Goal: Task Accomplishment & Management: Complete application form

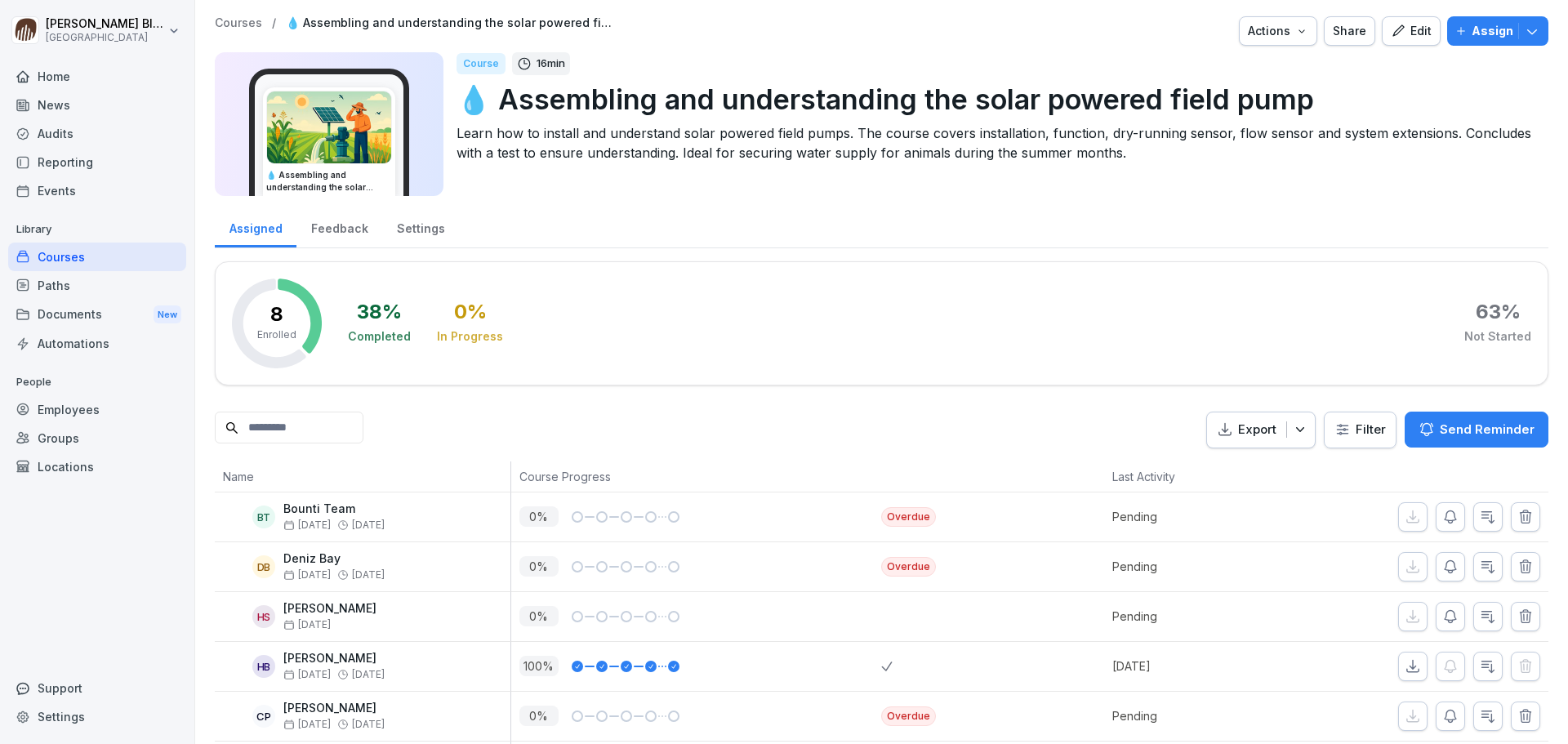
click at [55, 449] on div "Locations" at bounding box center [97, 467] width 178 height 29
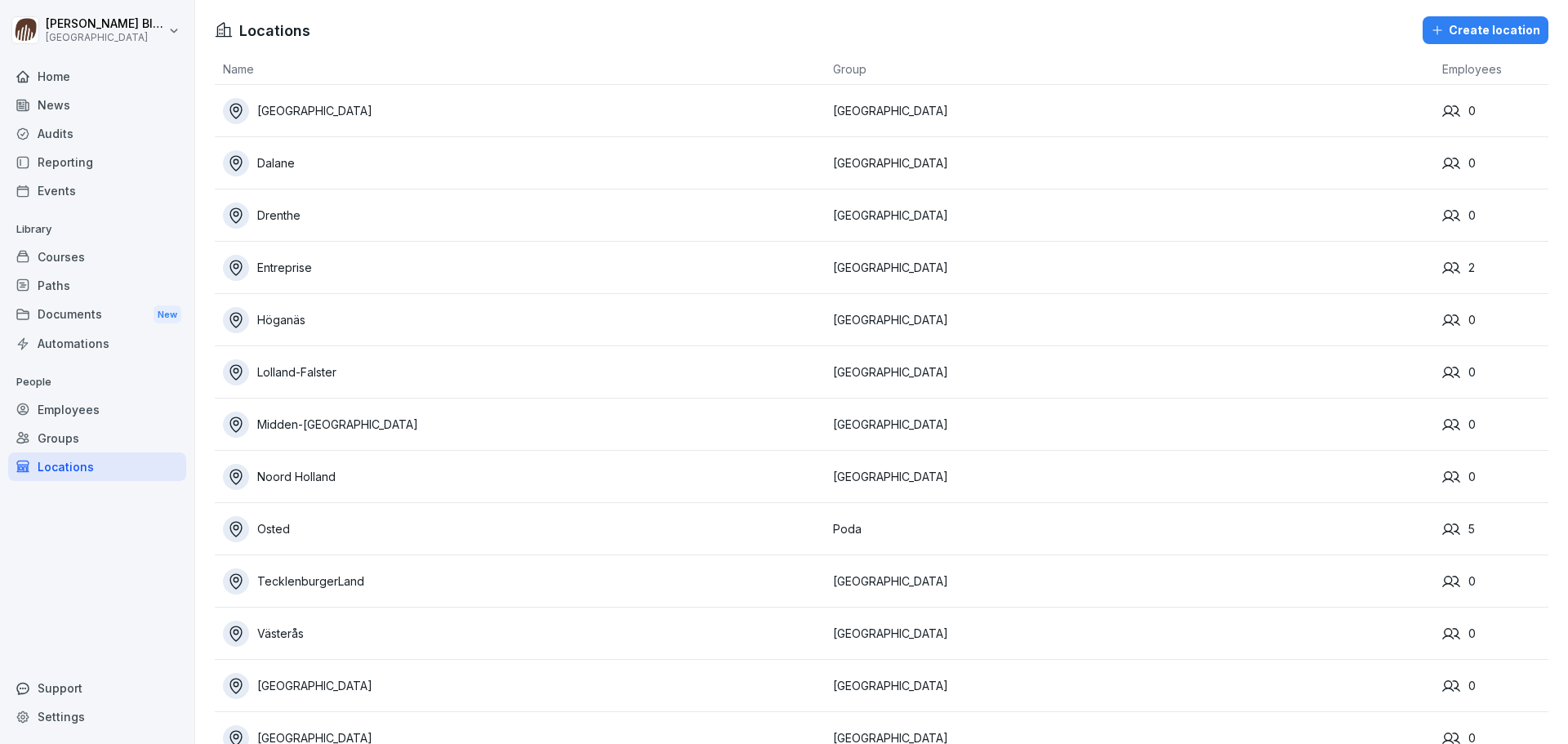
click at [65, 442] on div "Groups" at bounding box center [97, 438] width 178 height 29
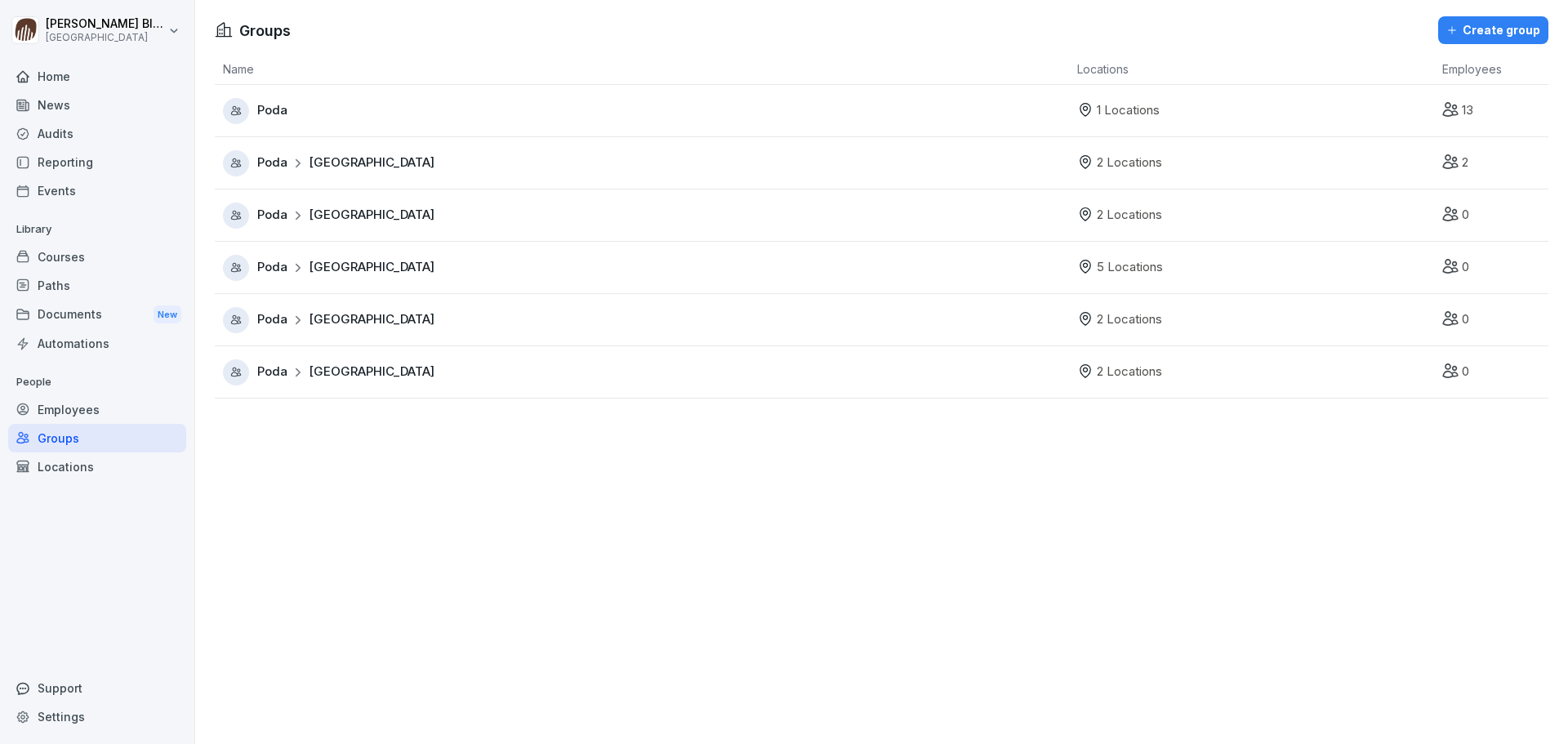
click at [65, 407] on div "Employees" at bounding box center [97, 410] width 178 height 29
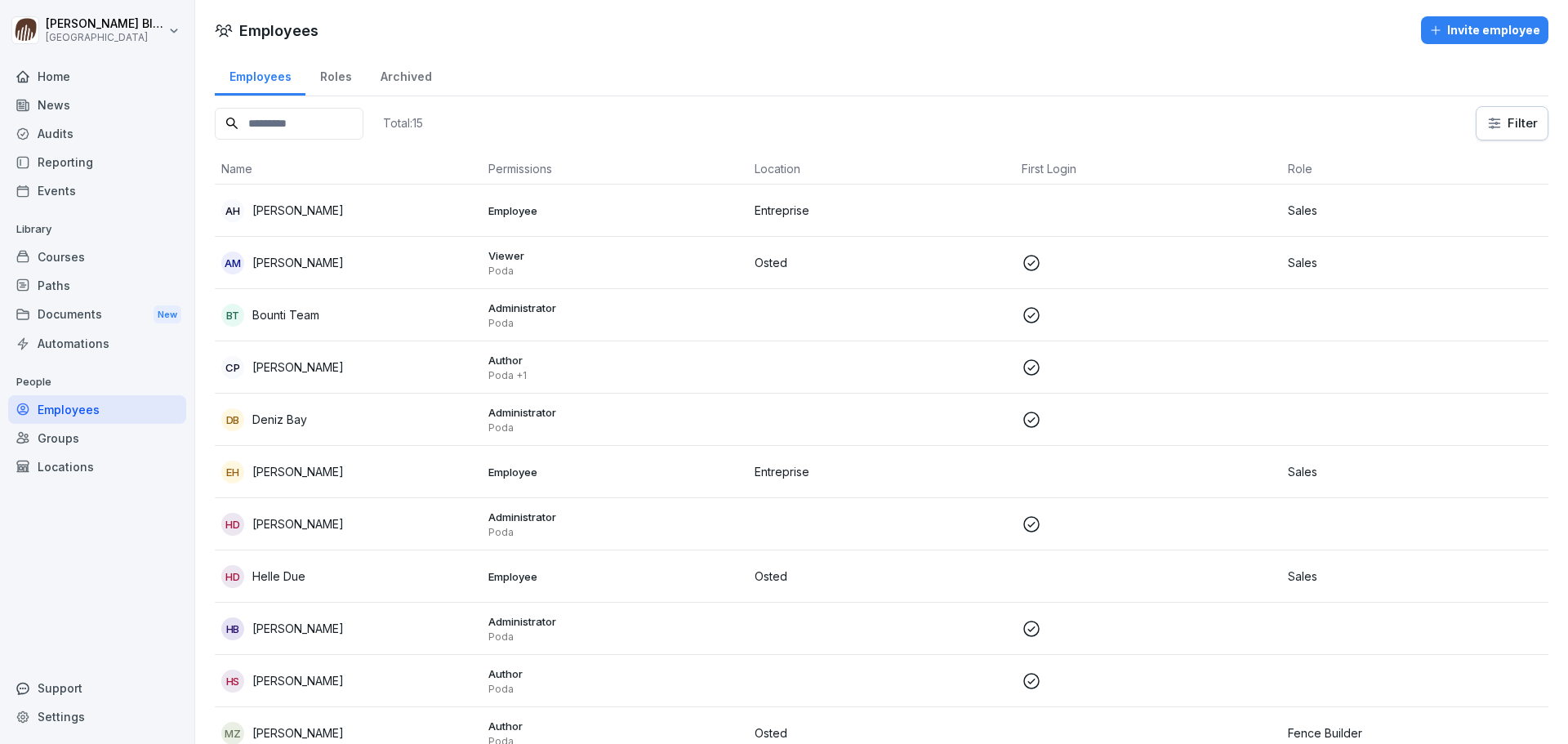
click at [1045, 28] on div "Invite employee" at bounding box center [1484, 30] width 111 height 18
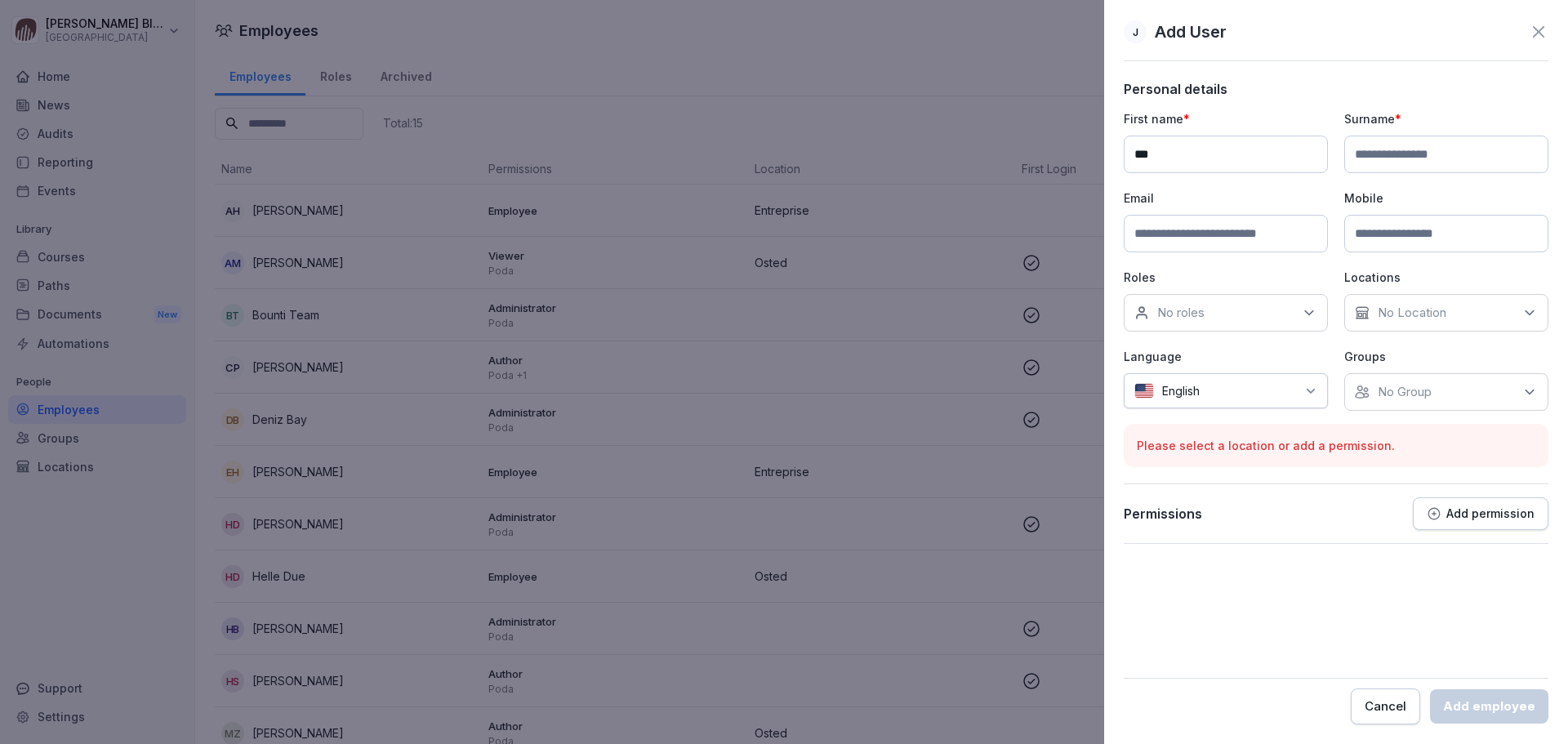
type input "***"
click at [1045, 152] on input at bounding box center [1447, 154] width 205 height 37
type input "**********"
click at [1045, 232] on input at bounding box center [1226, 234] width 205 height 37
type input "**********"
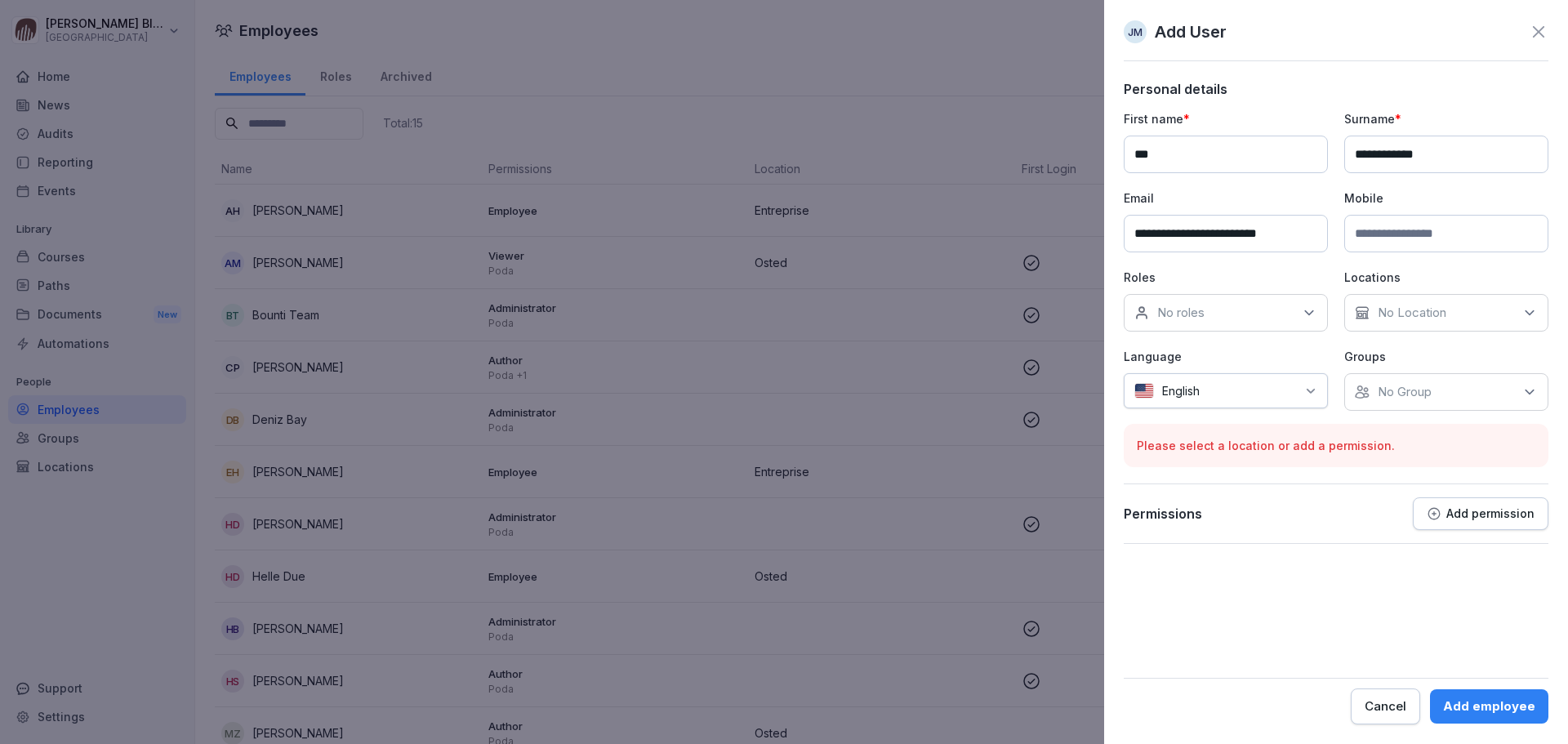
click at [1045, 234] on input at bounding box center [1447, 234] width 205 height 37
type input "**********"
click at [1045, 318] on icon at bounding box center [1309, 313] width 16 height 16
click at [1045, 449] on button "Franchise Partner" at bounding box center [1142, 450] width 14 height 14
click at [1045, 314] on icon at bounding box center [1531, 313] width 9 height 4
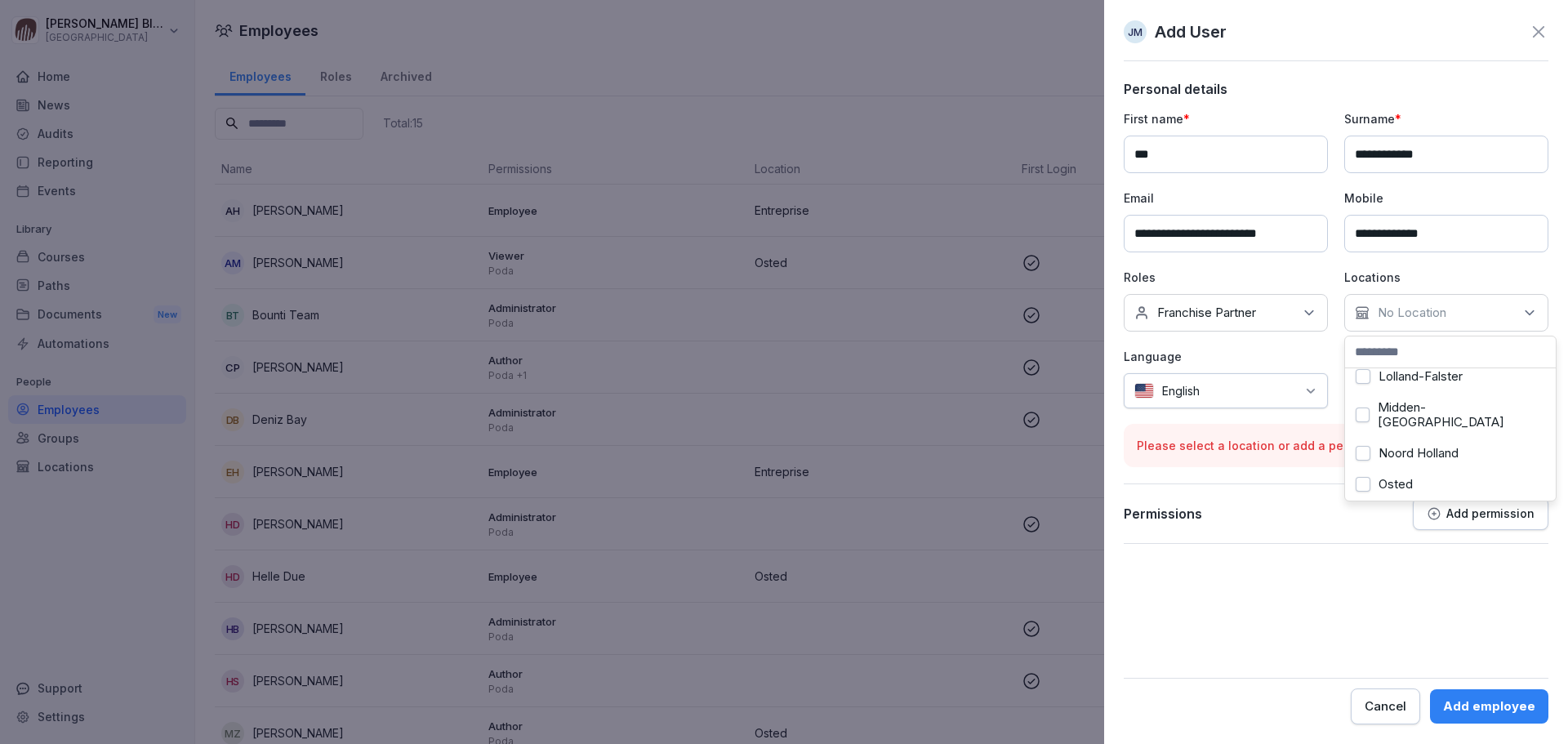
scroll to position [164, 0]
click at [1045, 417] on button "Midden-[GEOGRAPHIC_DATA]" at bounding box center [1363, 418] width 14 height 14
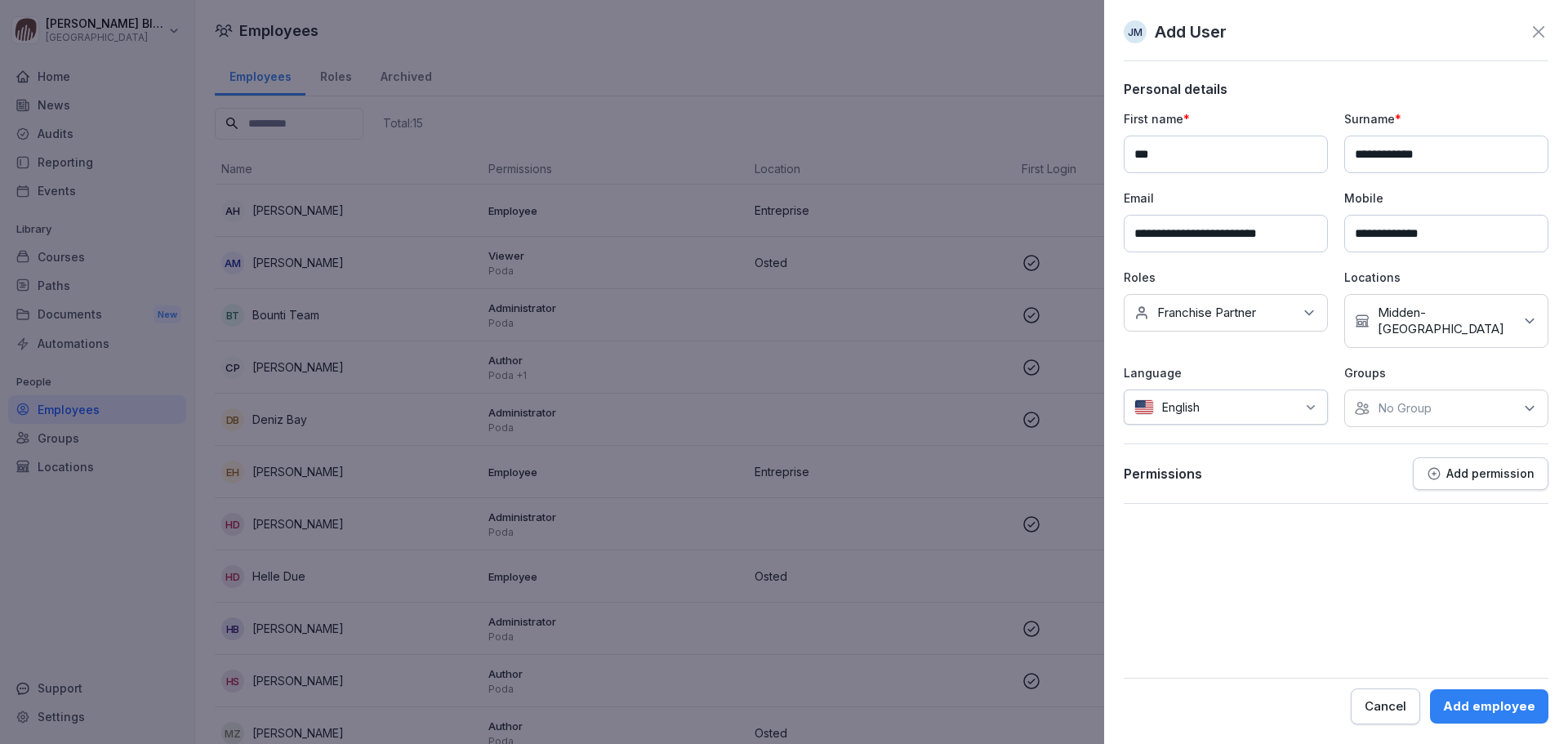
click at [1045, 401] on icon at bounding box center [1311, 407] width 13 height 13
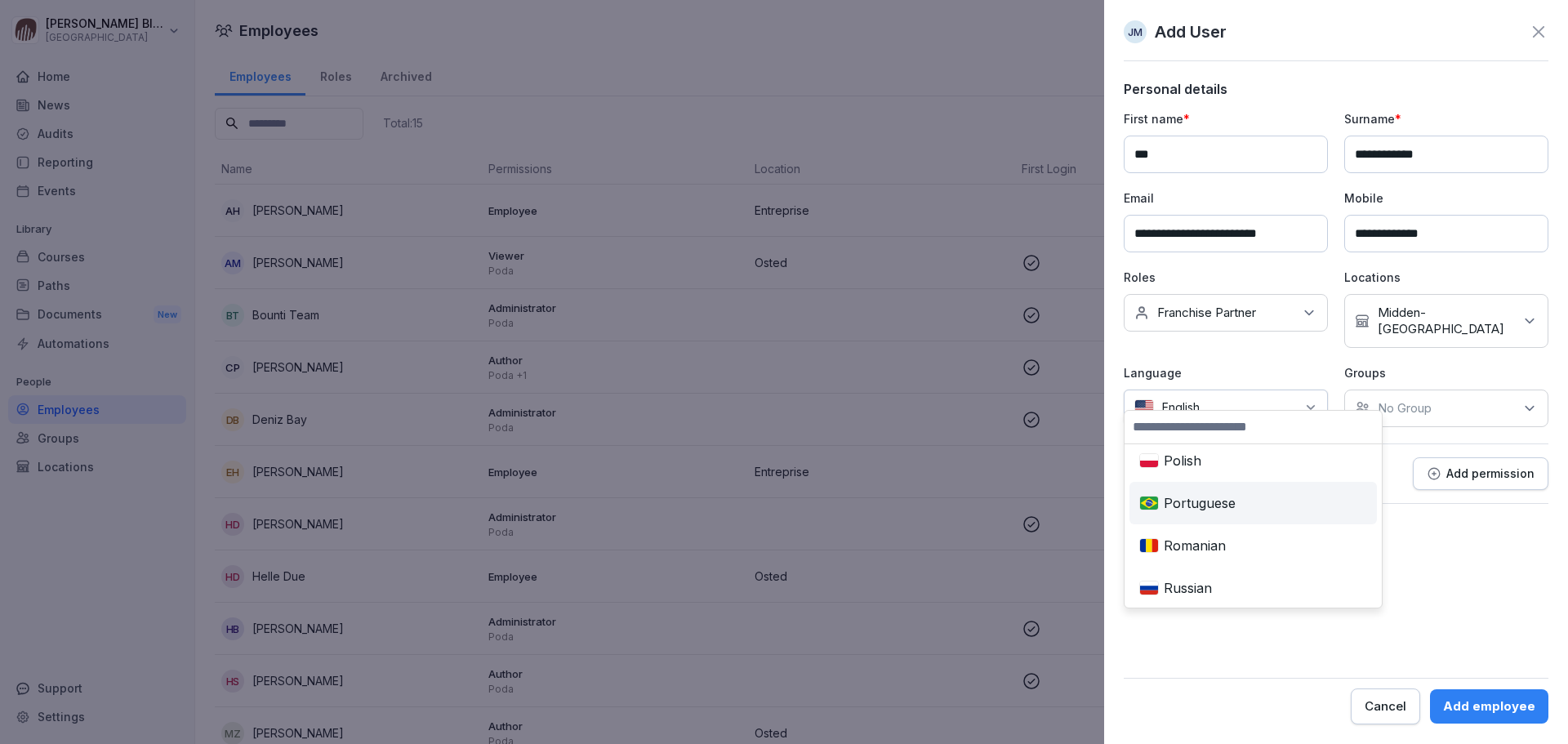
scroll to position [735, 0]
click at [1045, 449] on div "Dutch" at bounding box center [1253, 500] width 241 height 36
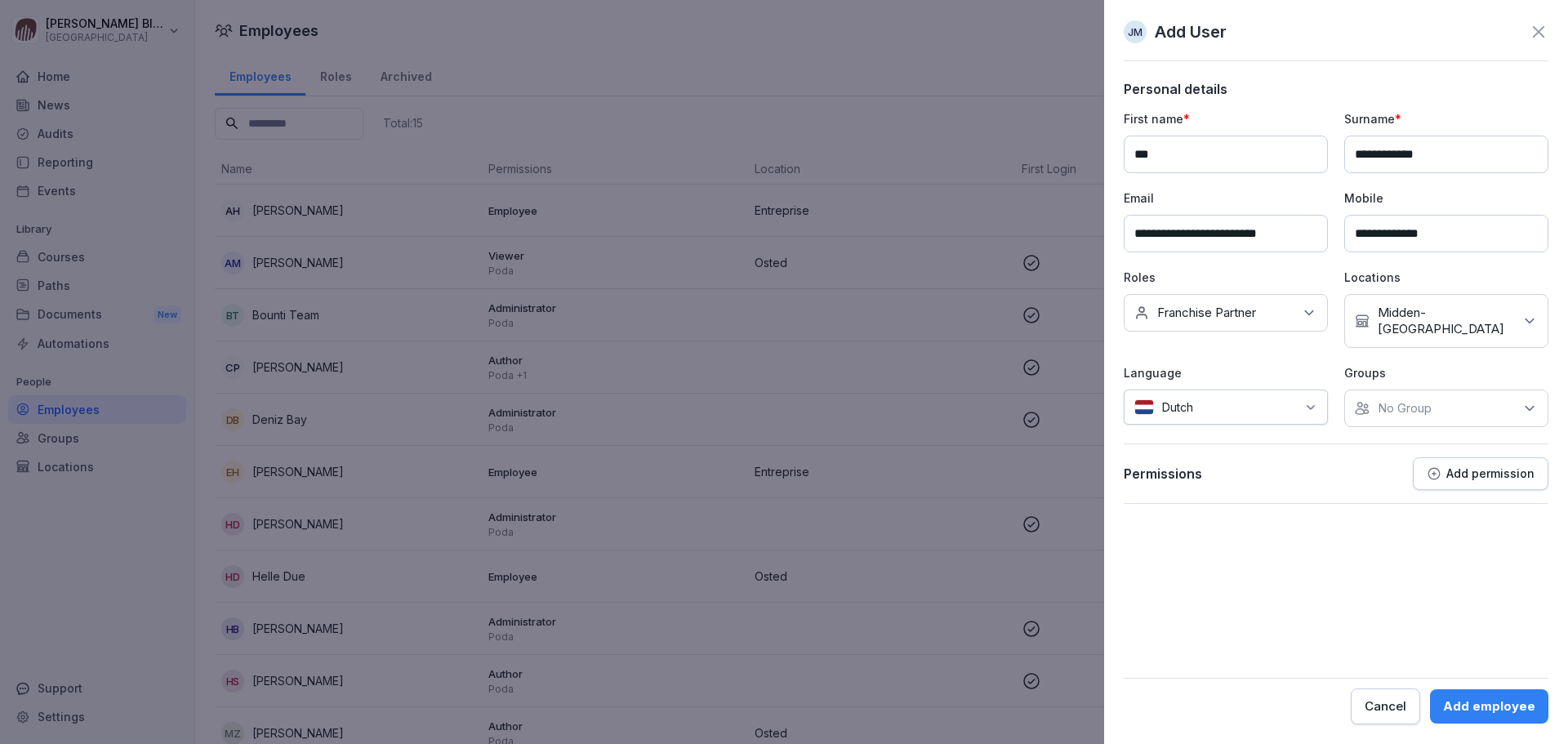
click at [1045, 401] on icon at bounding box center [1530, 408] width 16 height 16
click at [1045, 449] on button "[GEOGRAPHIC_DATA]" at bounding box center [1363, 560] width 14 height 14
click at [1045, 449] on form "**********" at bounding box center [1336, 402] width 424 height 643
click at [1045, 449] on icon "button" at bounding box center [1433, 473] width 11 height 11
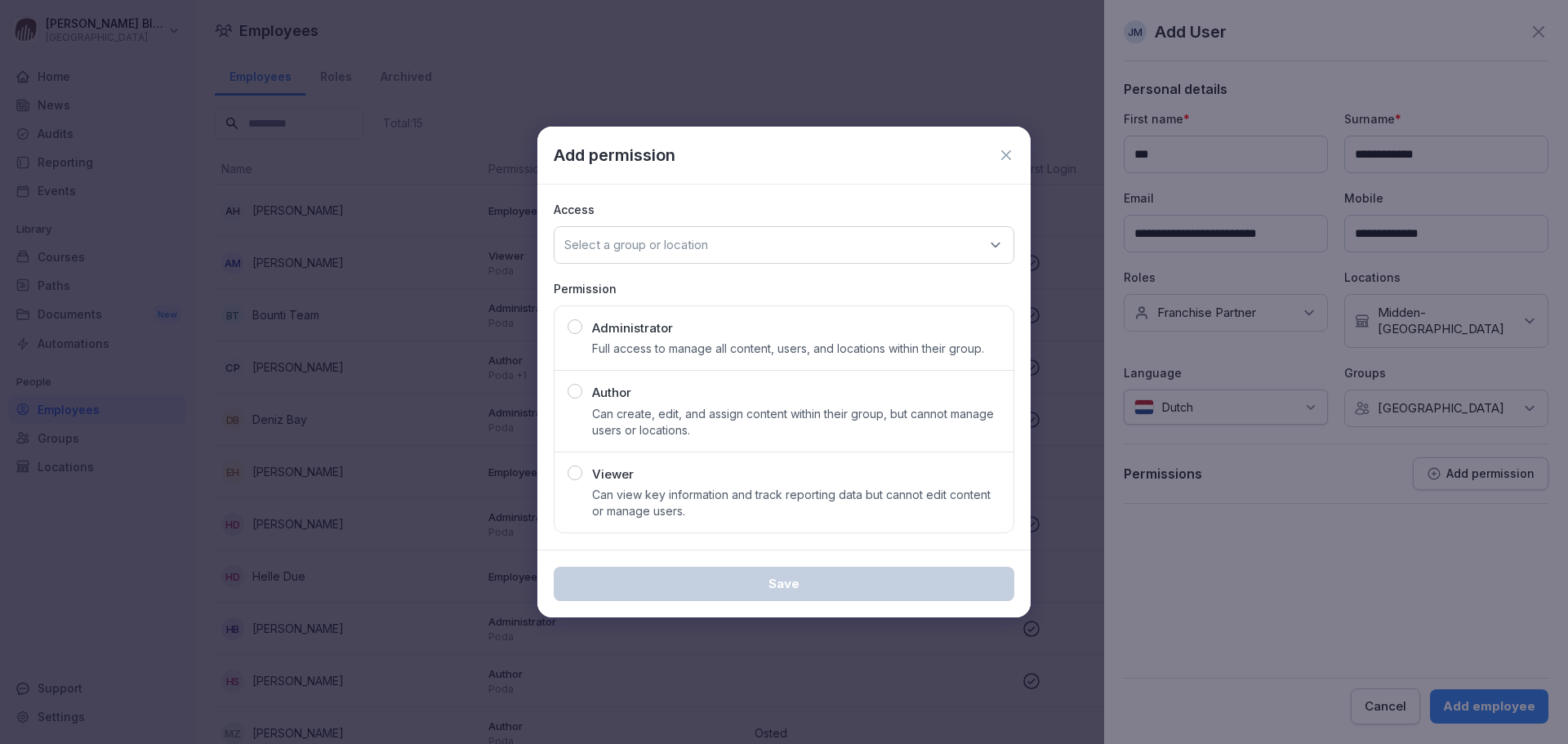
click at [995, 246] on icon at bounding box center [996, 245] width 9 height 4
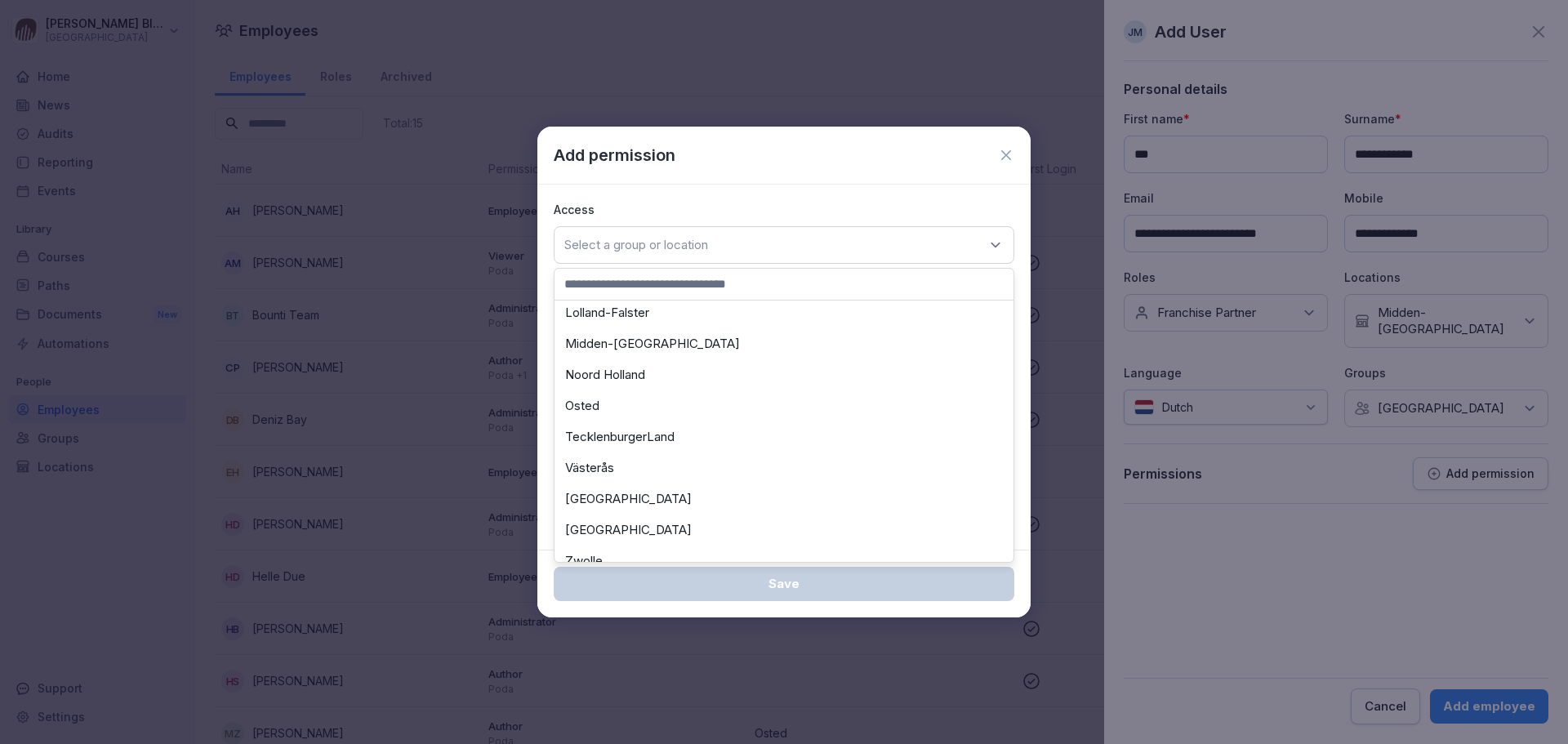
scroll to position [408, 0]
click at [594, 344] on div "Midden-[GEOGRAPHIC_DATA]" at bounding box center [784, 343] width 451 height 31
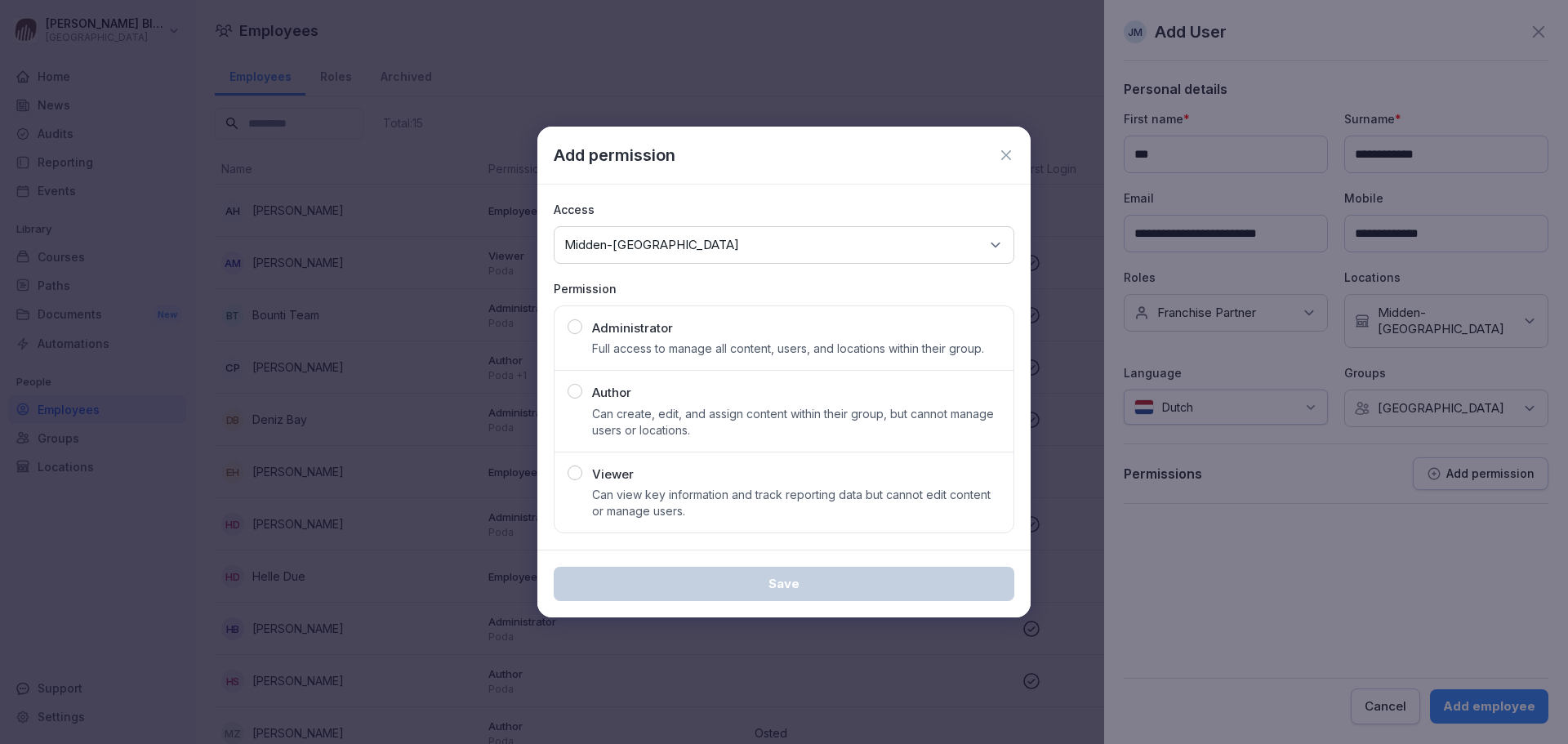
click at [1006, 153] on icon at bounding box center [1006, 155] width 16 height 16
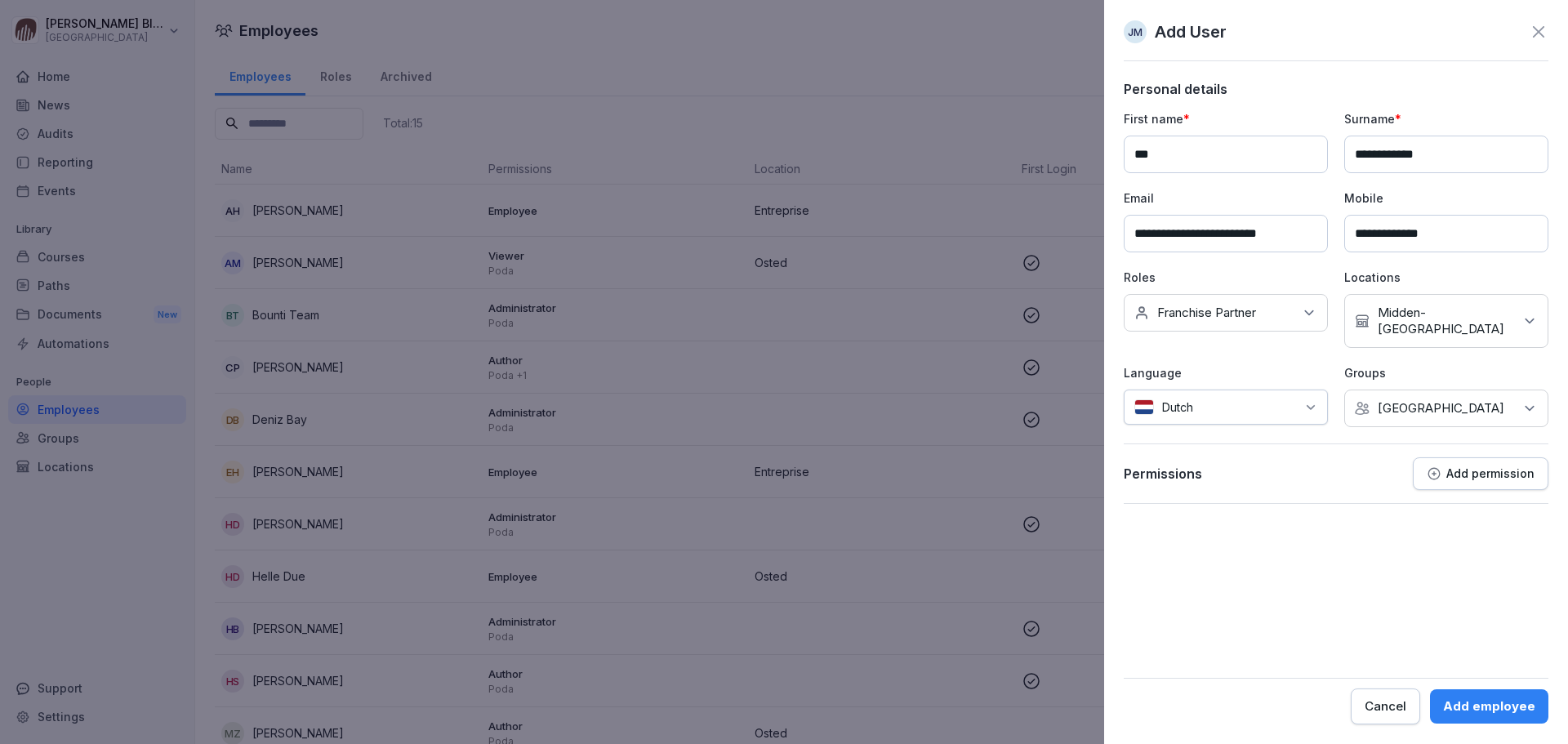
click at [1045, 154] on input "**********" at bounding box center [1447, 154] width 205 height 37
click at [1045, 154] on input "********" at bounding box center [1447, 154] width 205 height 37
type input "**********"
click at [1045, 449] on p "Add permission" at bounding box center [1491, 473] width 89 height 13
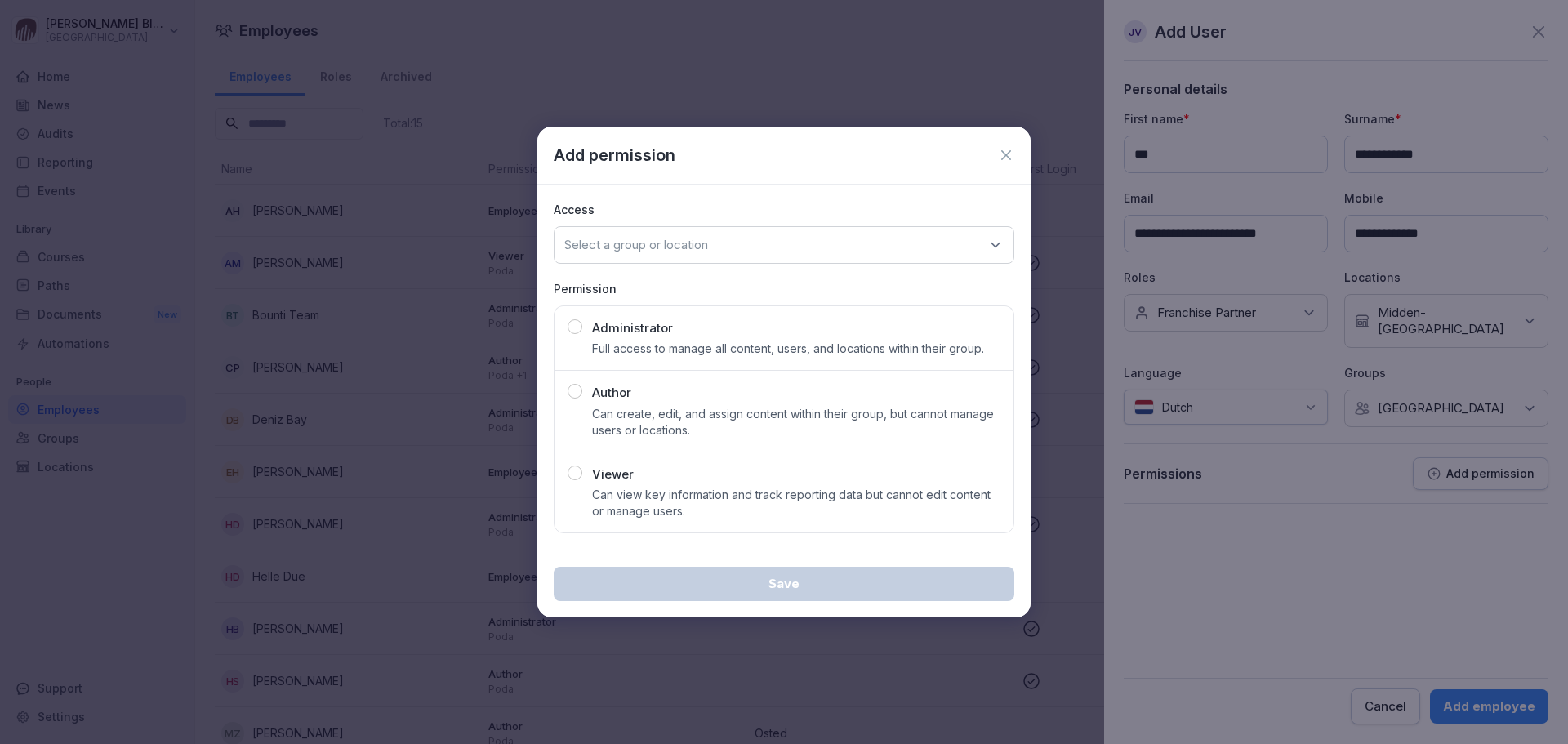
click at [1008, 154] on icon at bounding box center [1006, 155] width 16 height 16
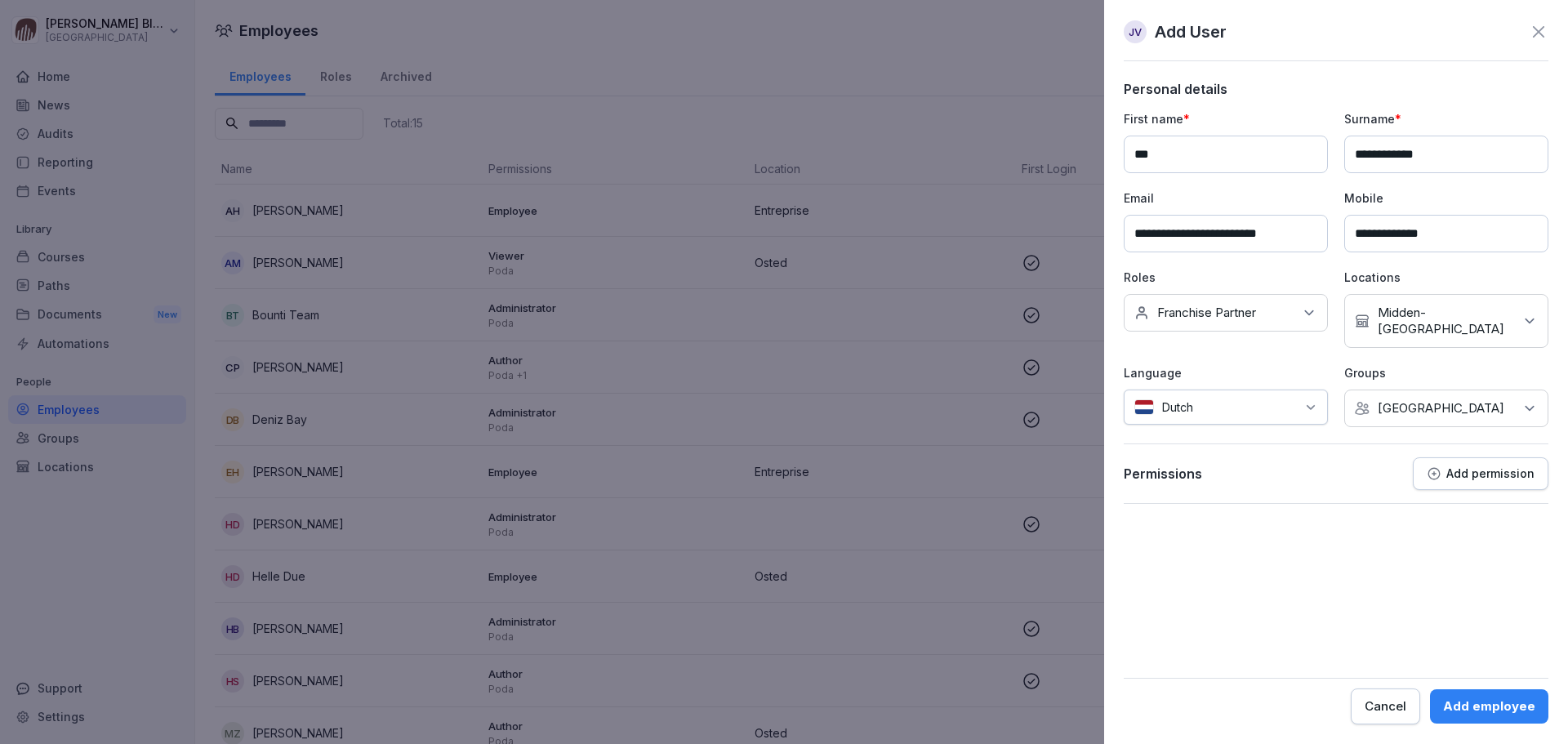
click at [1045, 449] on button "Add permission" at bounding box center [1480, 474] width 135 height 32
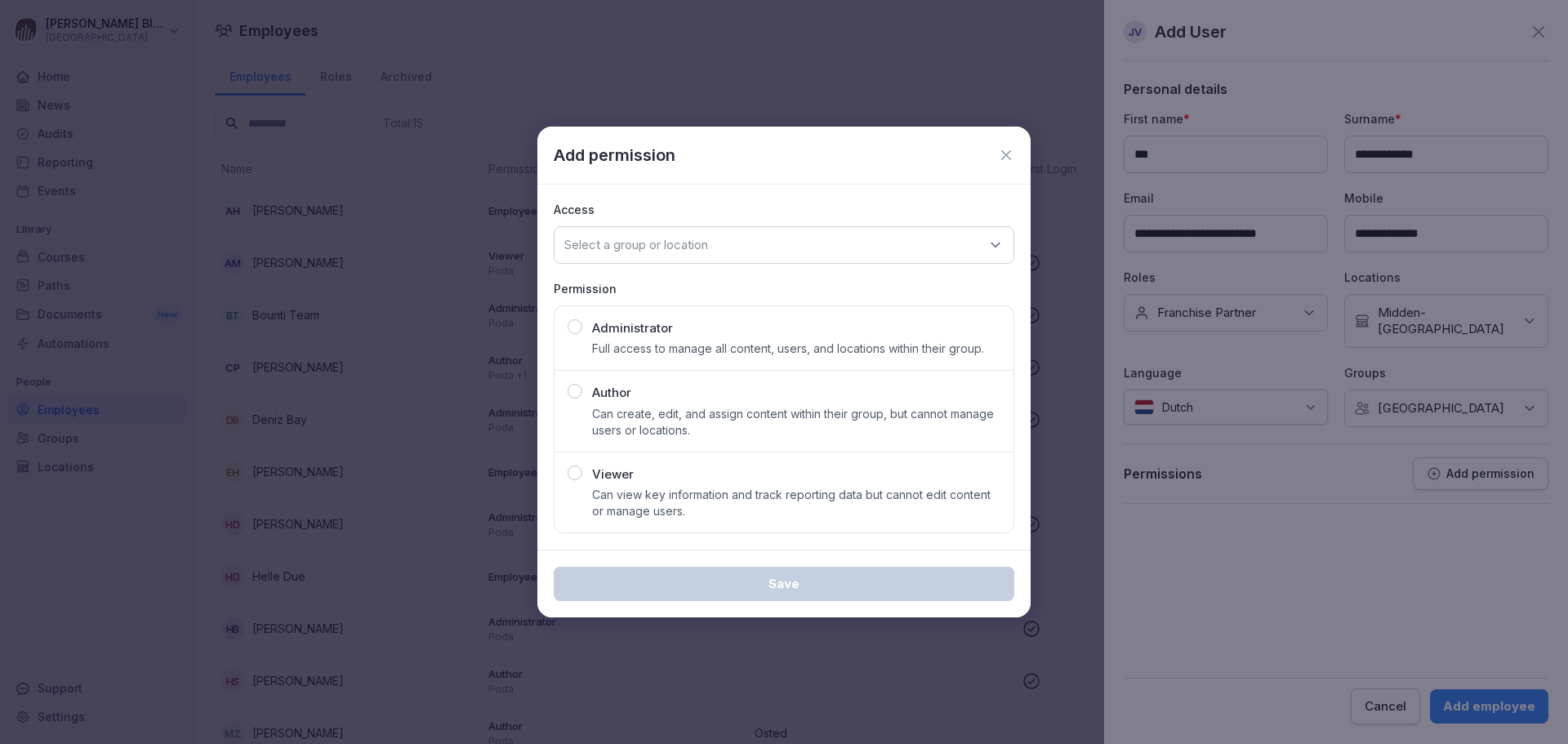
click at [996, 245] on icon at bounding box center [995, 245] width 16 height 16
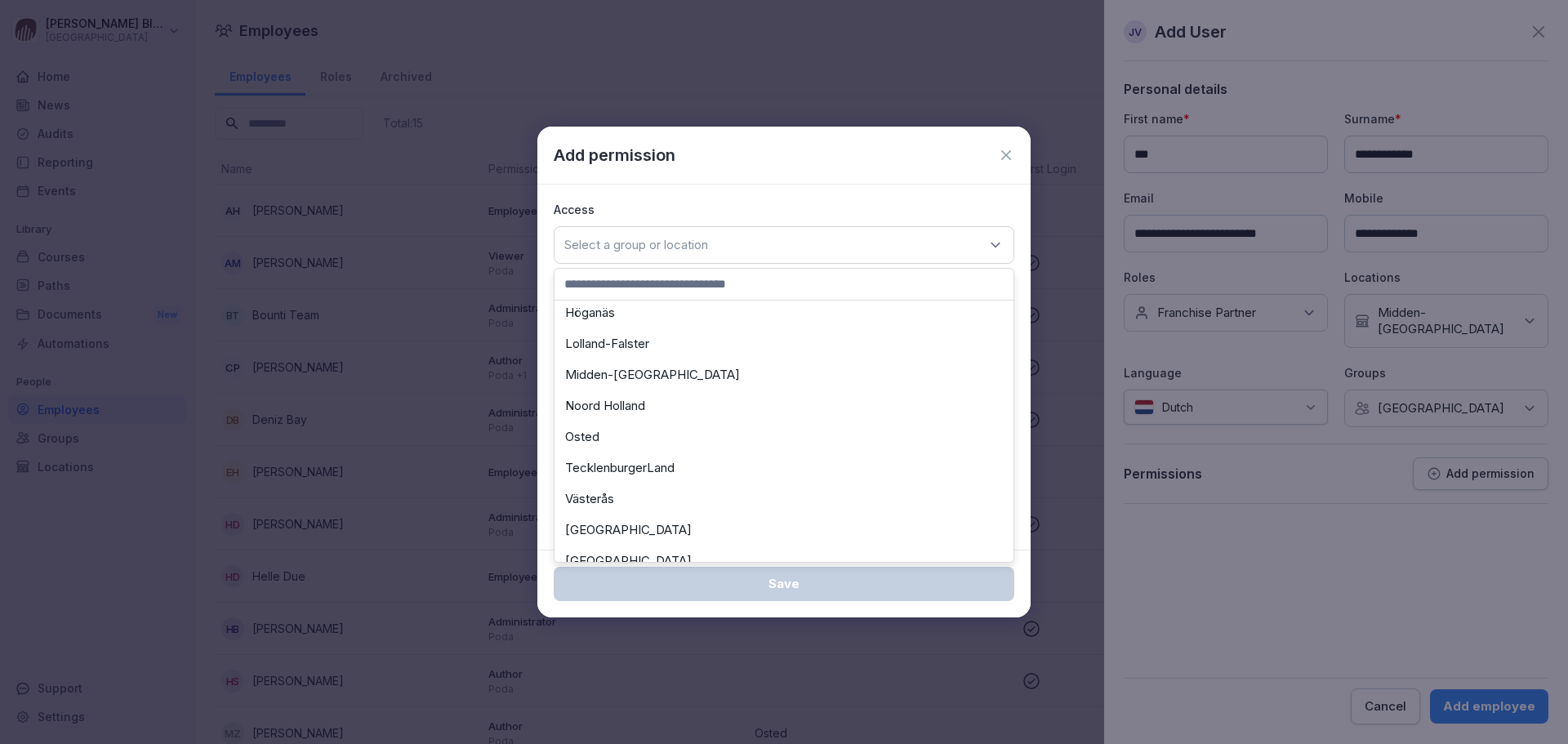
scroll to position [351, 0]
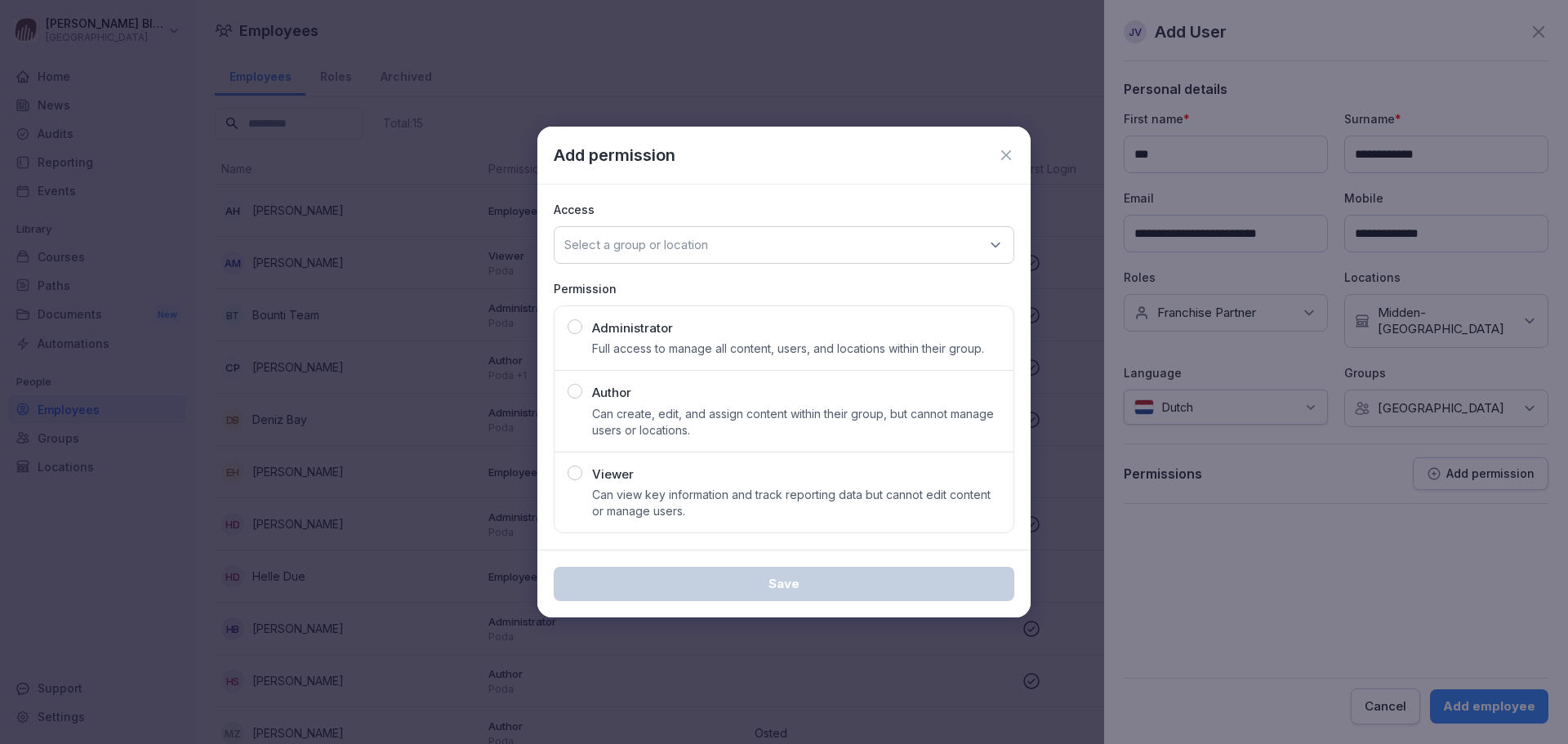
click at [1005, 157] on icon at bounding box center [1006, 155] width 10 height 10
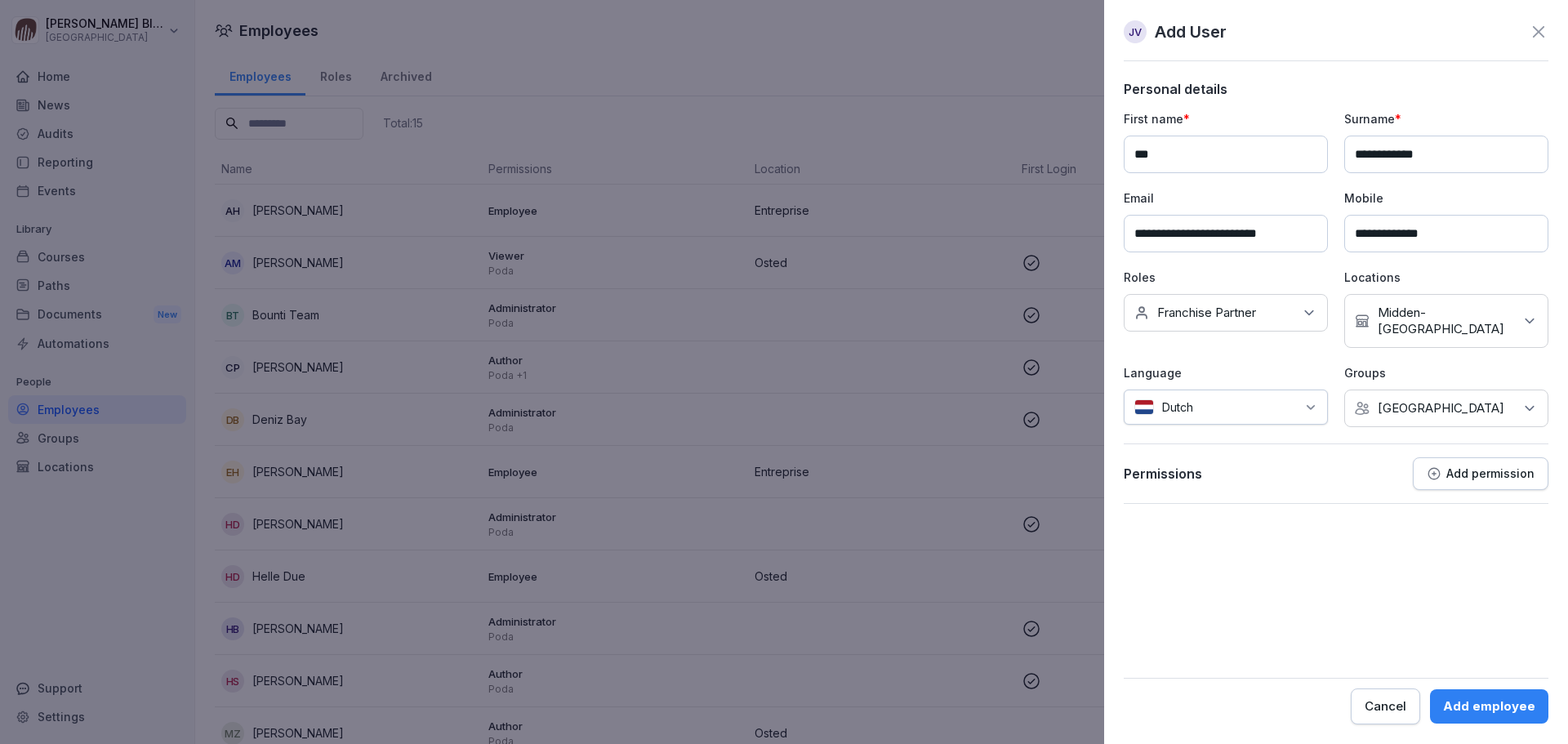
click at [1045, 449] on p "Permissions" at bounding box center [1163, 473] width 78 height 16
click at [1045, 449] on icon "button" at bounding box center [1434, 473] width 14 height 14
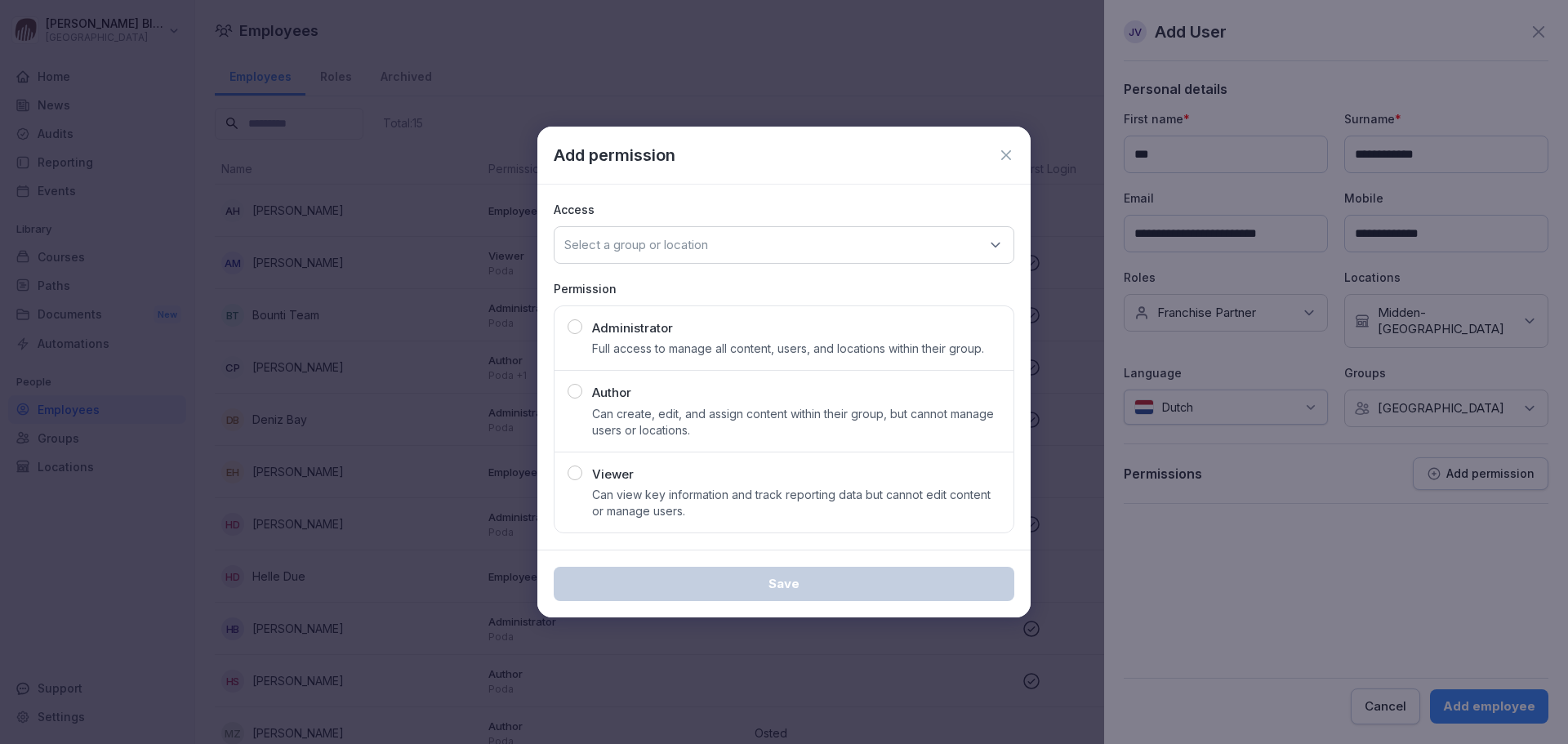
click at [997, 247] on icon at bounding box center [995, 245] width 16 height 16
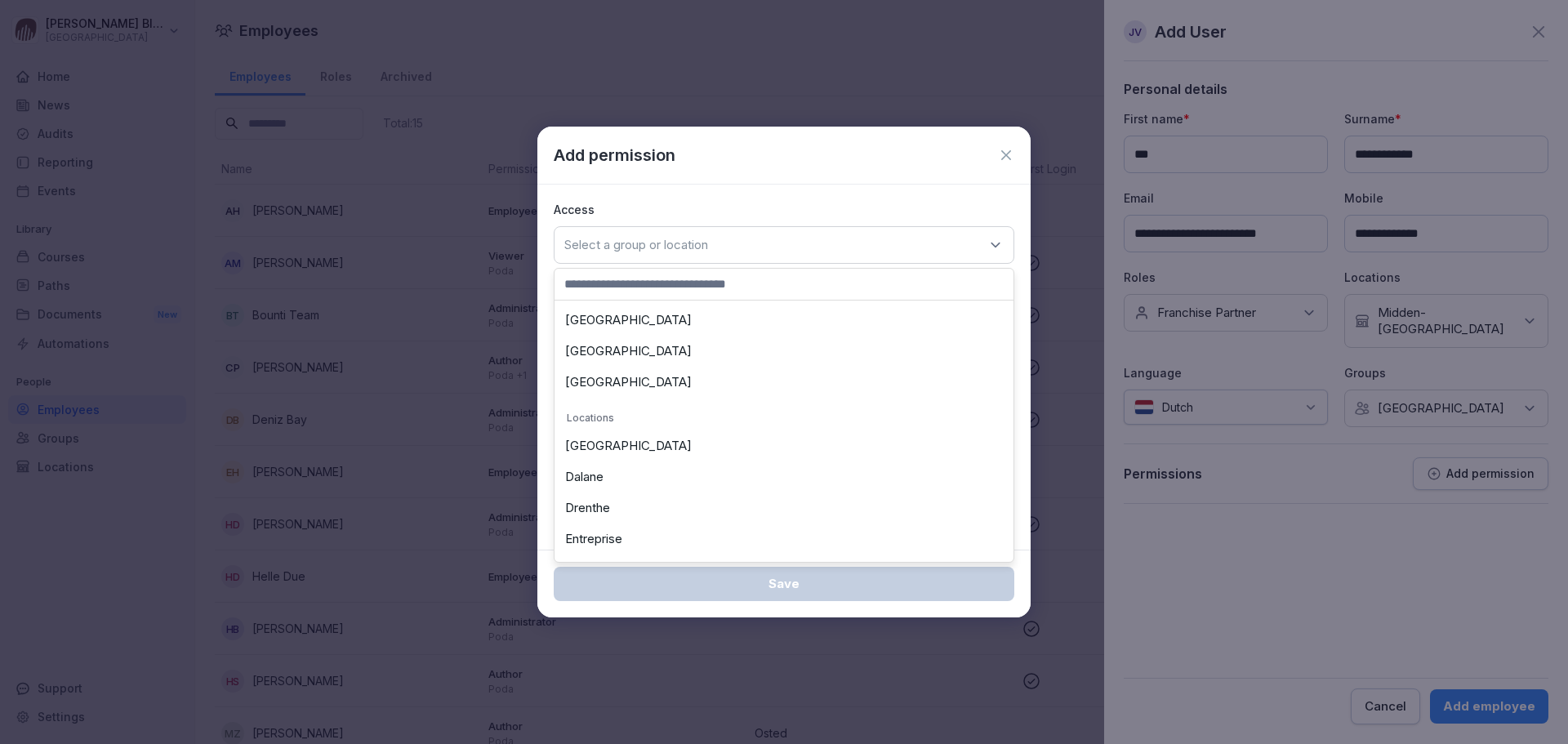
scroll to position [245, 0]
click at [619, 449] on div "Midden-[GEOGRAPHIC_DATA]" at bounding box center [784, 506] width 451 height 31
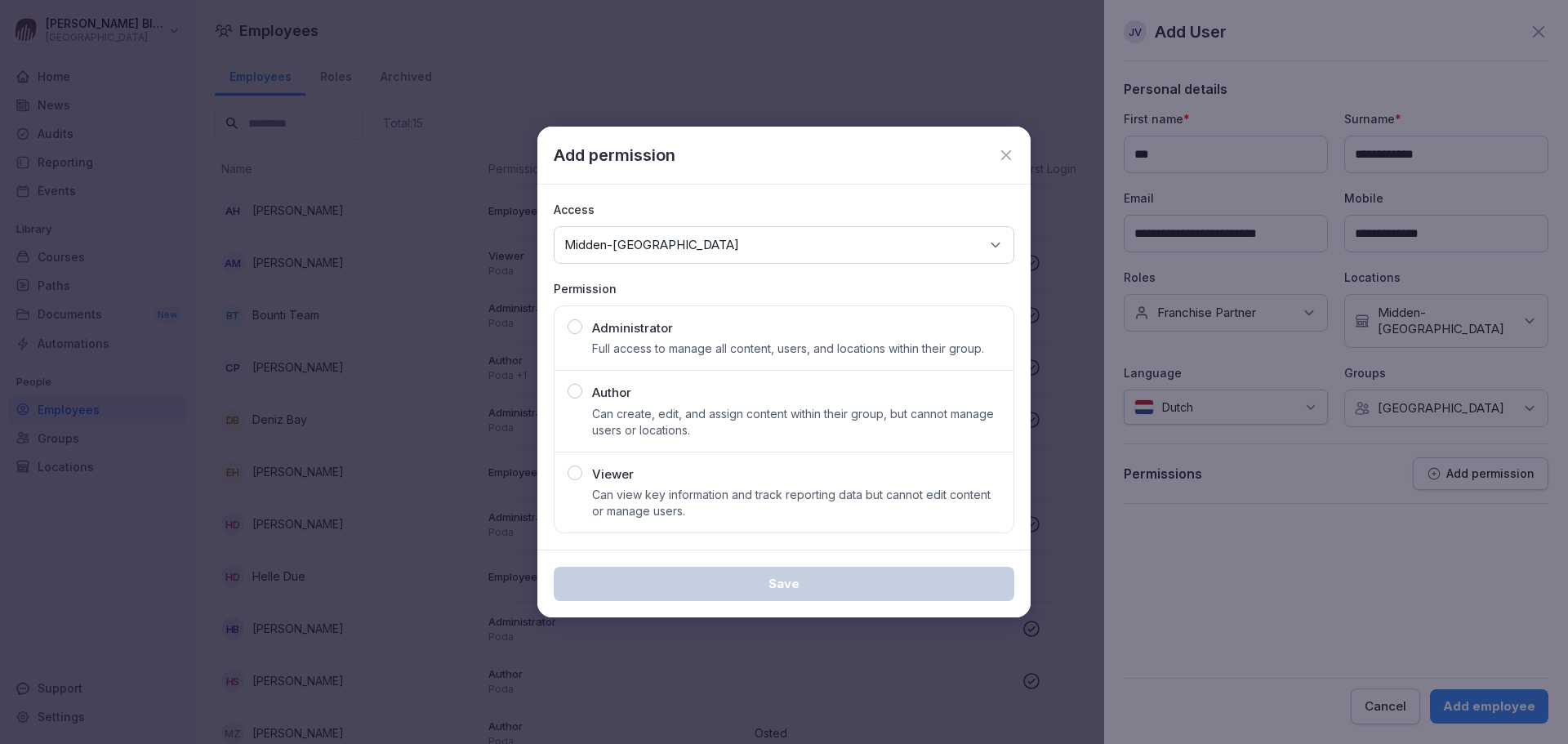
click at [1008, 153] on icon at bounding box center [1006, 155] width 10 height 10
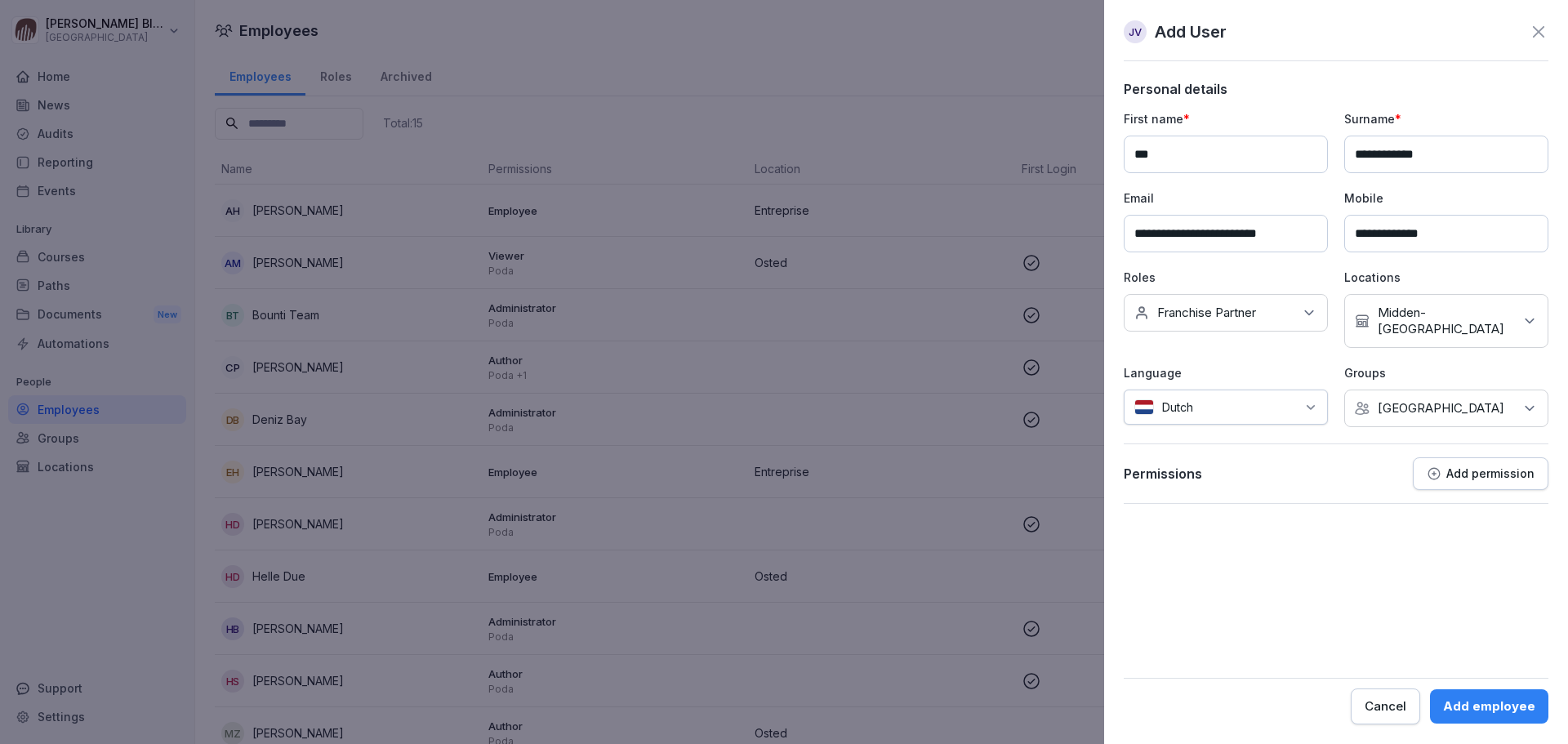
click at [1045, 31] on icon at bounding box center [1538, 32] width 20 height 20
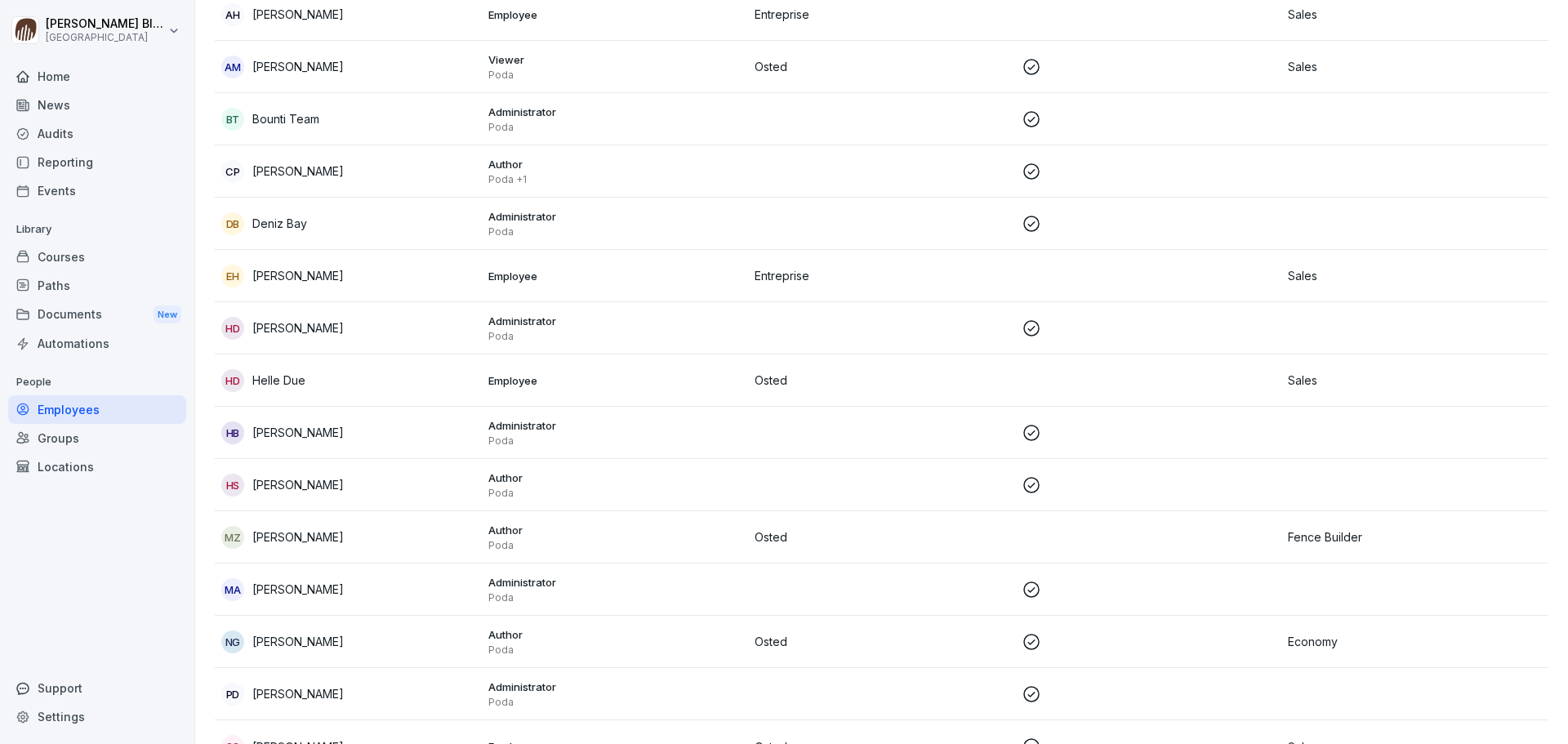
scroll to position [0, 0]
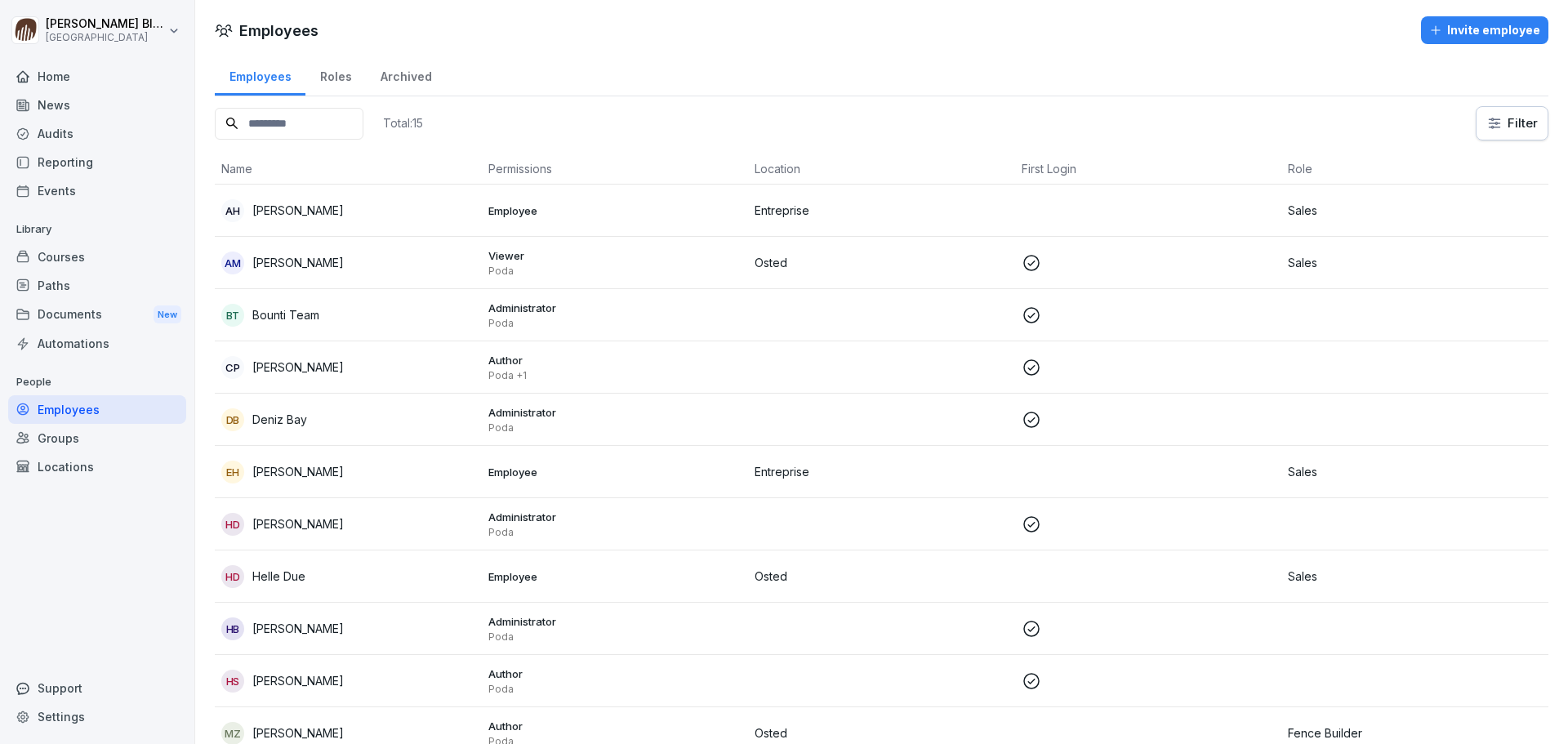
click at [331, 75] on div "Roles" at bounding box center [335, 74] width 61 height 42
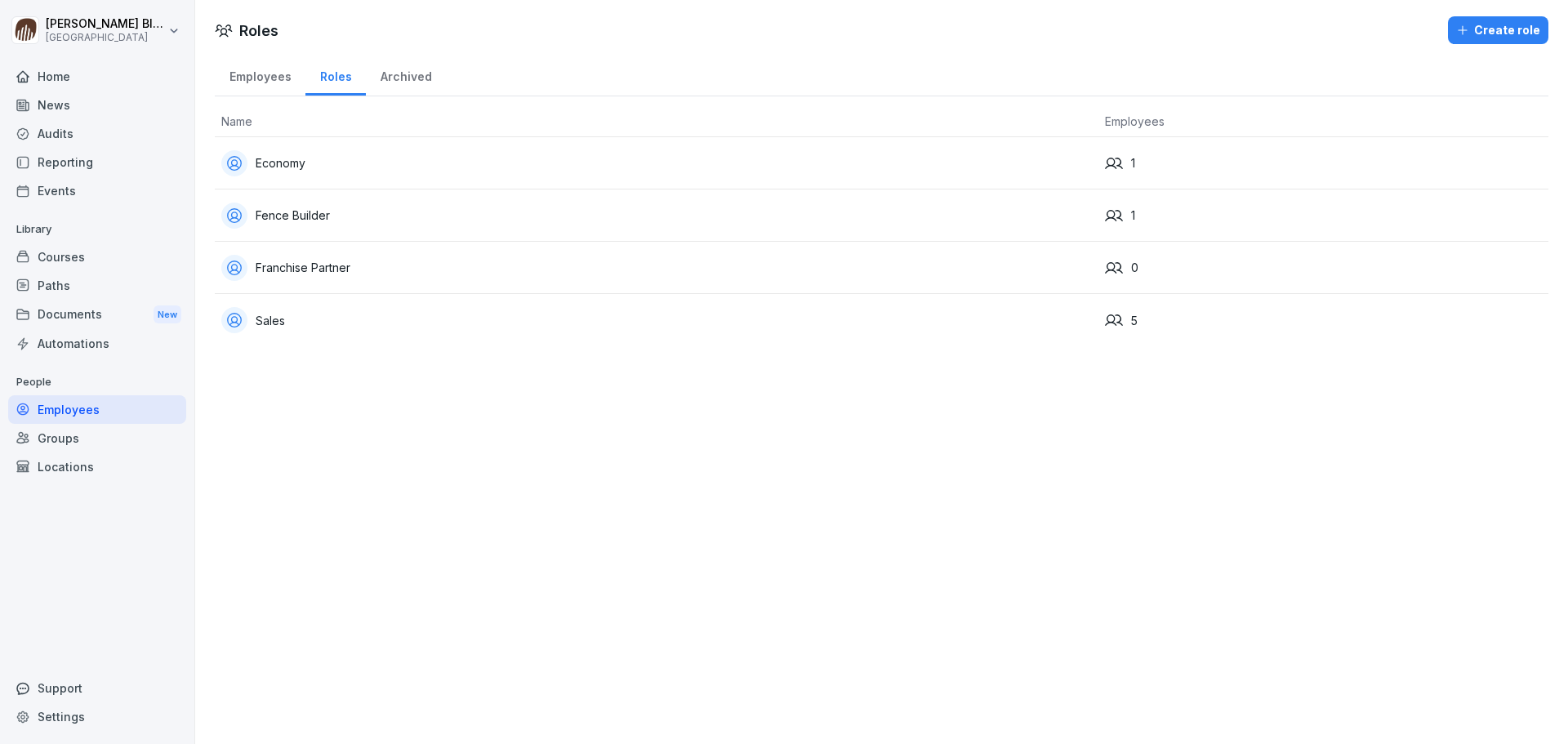
click at [267, 75] on div "Employees" at bounding box center [260, 74] width 90 height 42
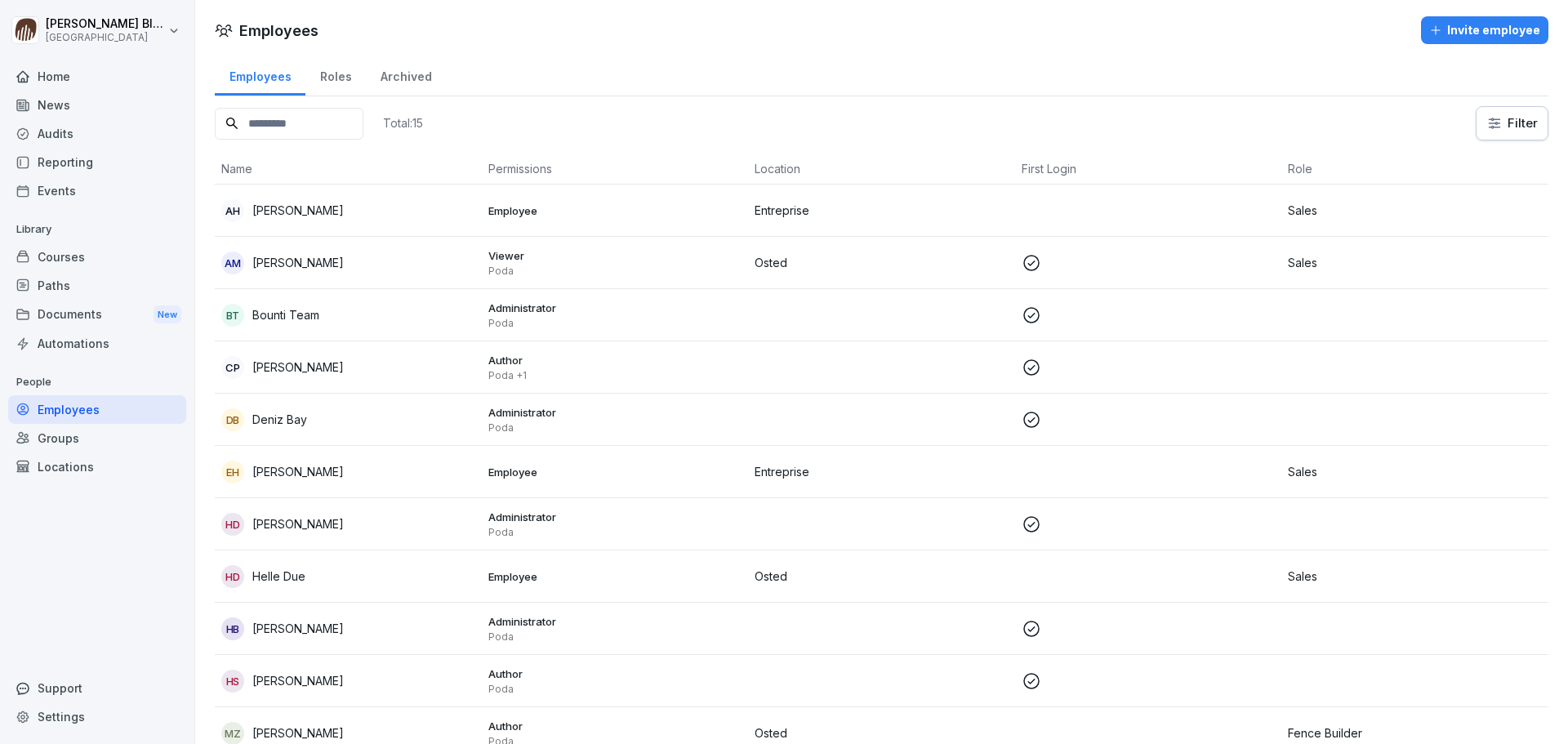
click at [391, 80] on div "Archived" at bounding box center [406, 74] width 80 height 42
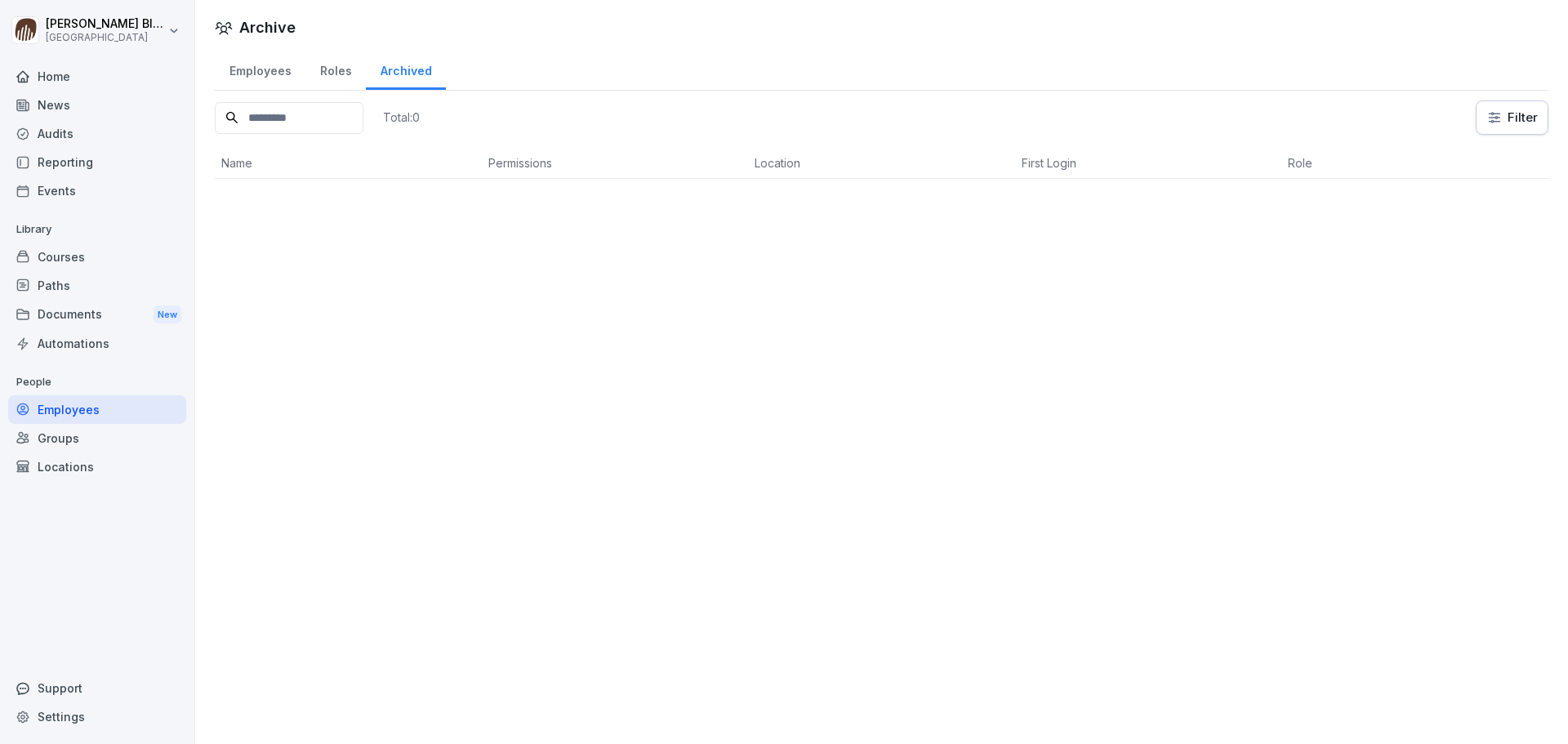
click at [251, 73] on div "Employees" at bounding box center [260, 69] width 90 height 42
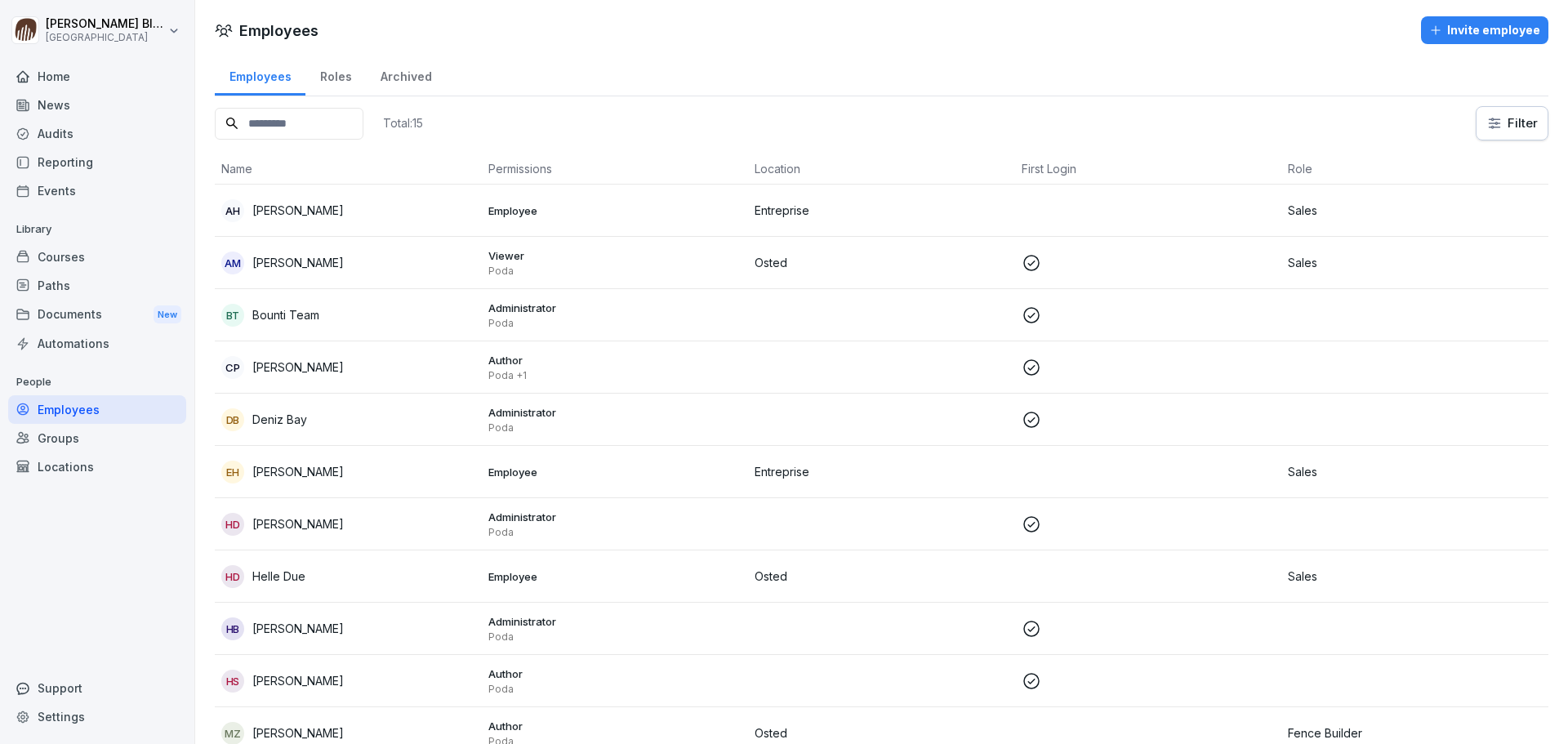
drag, startPoint x: 302, startPoint y: 372, endPoint x: 662, endPoint y: 331, distance: 362.3
click at [662, 331] on td "Administrator Poda" at bounding box center [615, 314] width 267 height 52
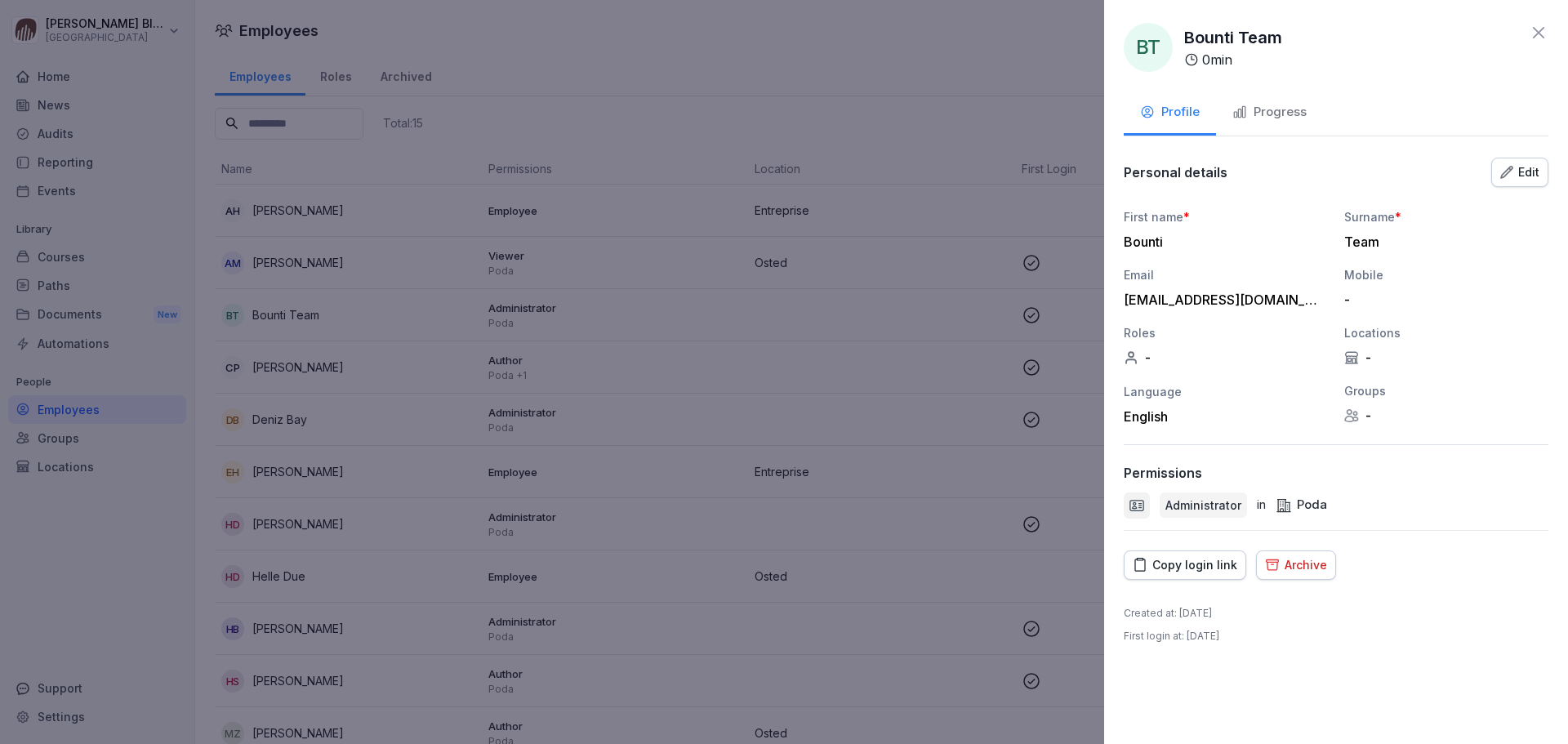
click at [1045, 30] on icon at bounding box center [1538, 32] width 20 height 20
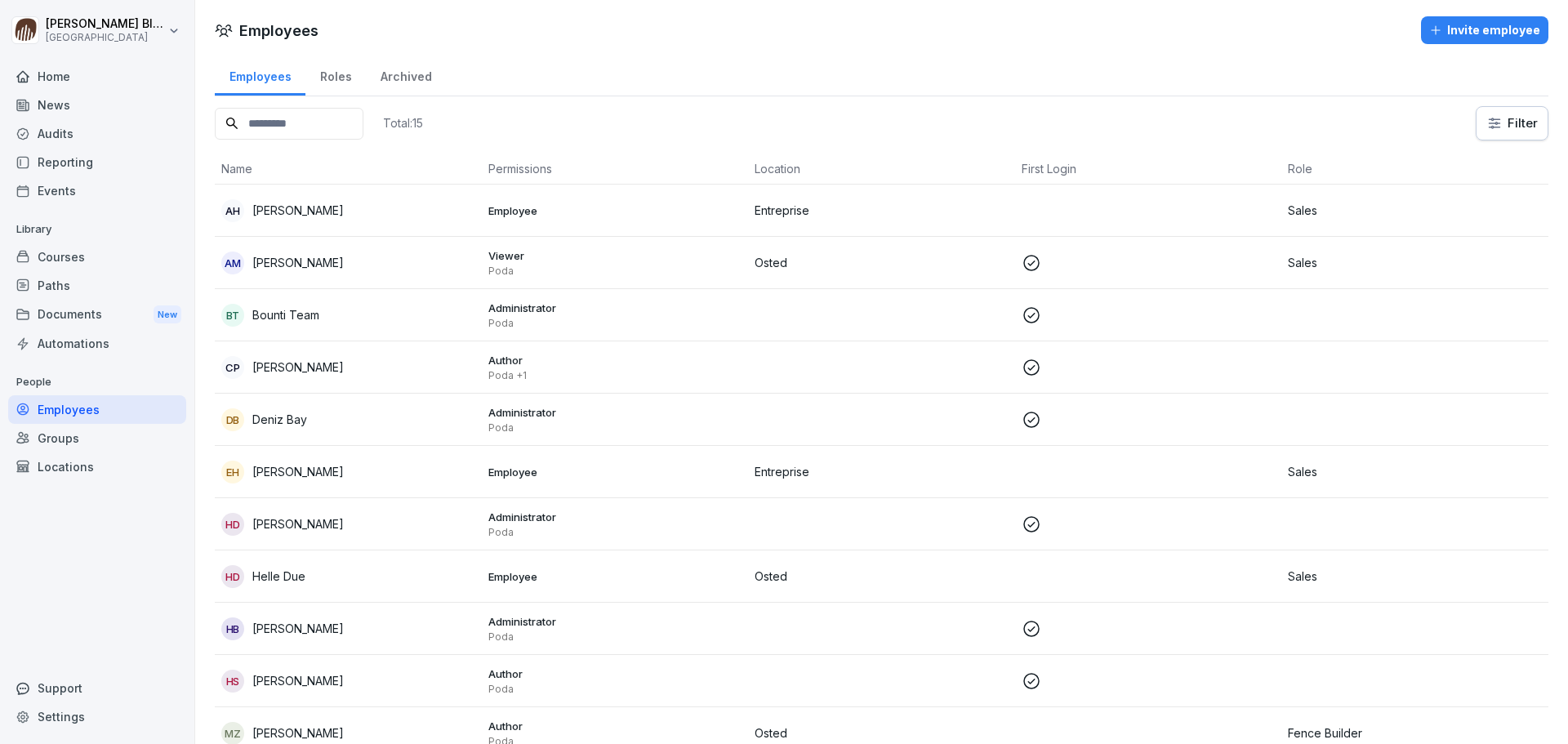
click at [298, 223] on td "[PERSON_NAME]" at bounding box center [348, 211] width 267 height 52
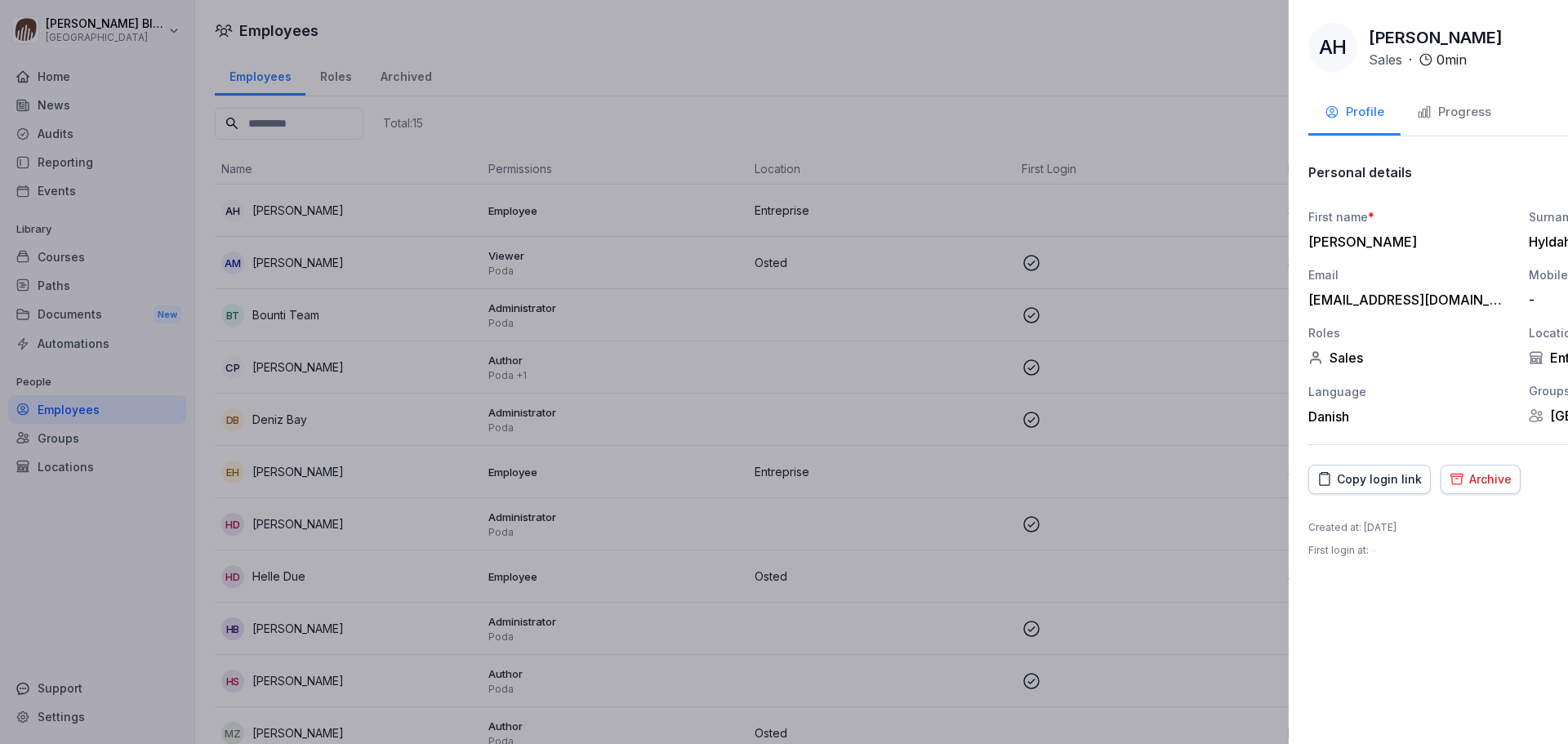
click at [288, 267] on div at bounding box center [784, 372] width 1568 height 744
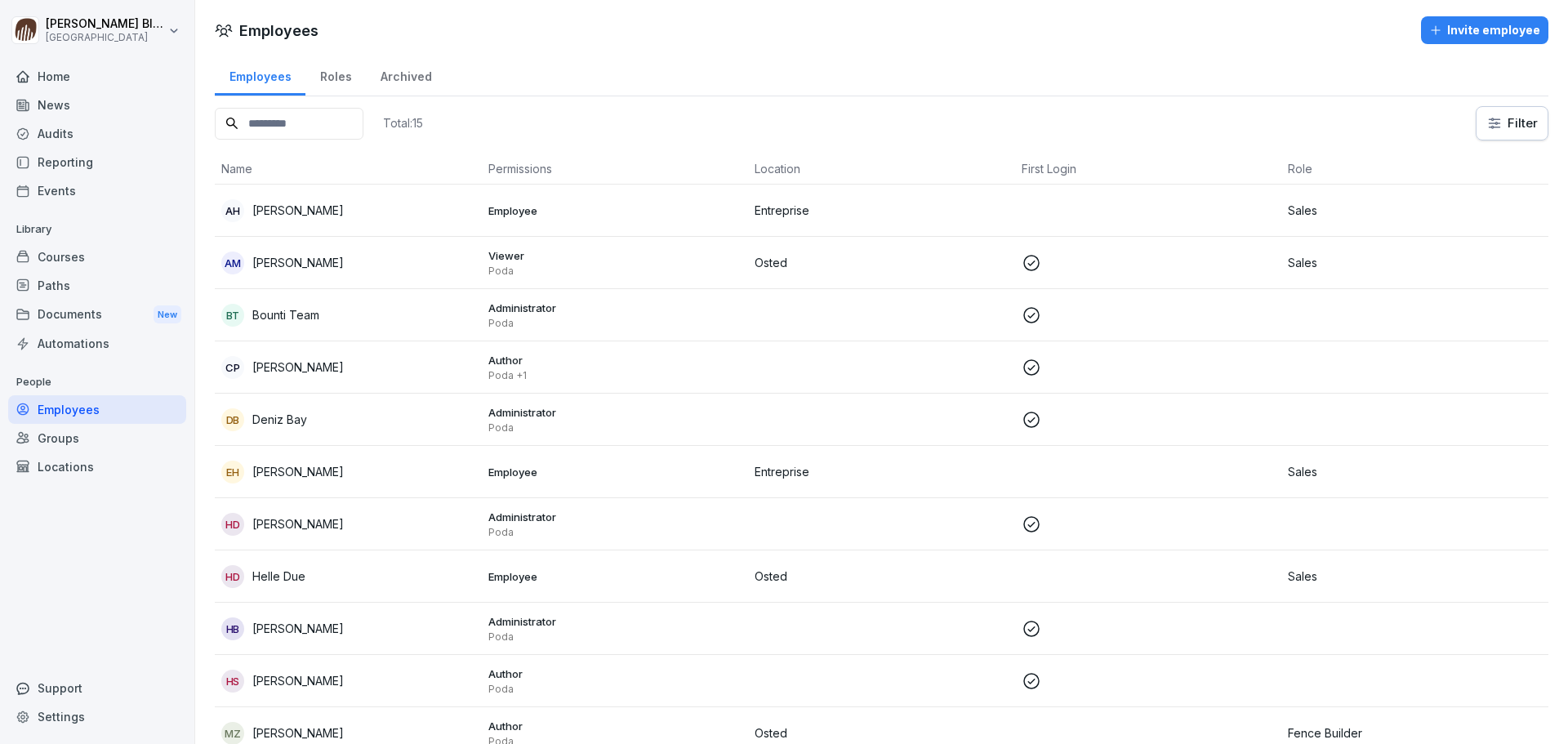
click at [289, 267] on p "[PERSON_NAME]" at bounding box center [297, 262] width 91 height 17
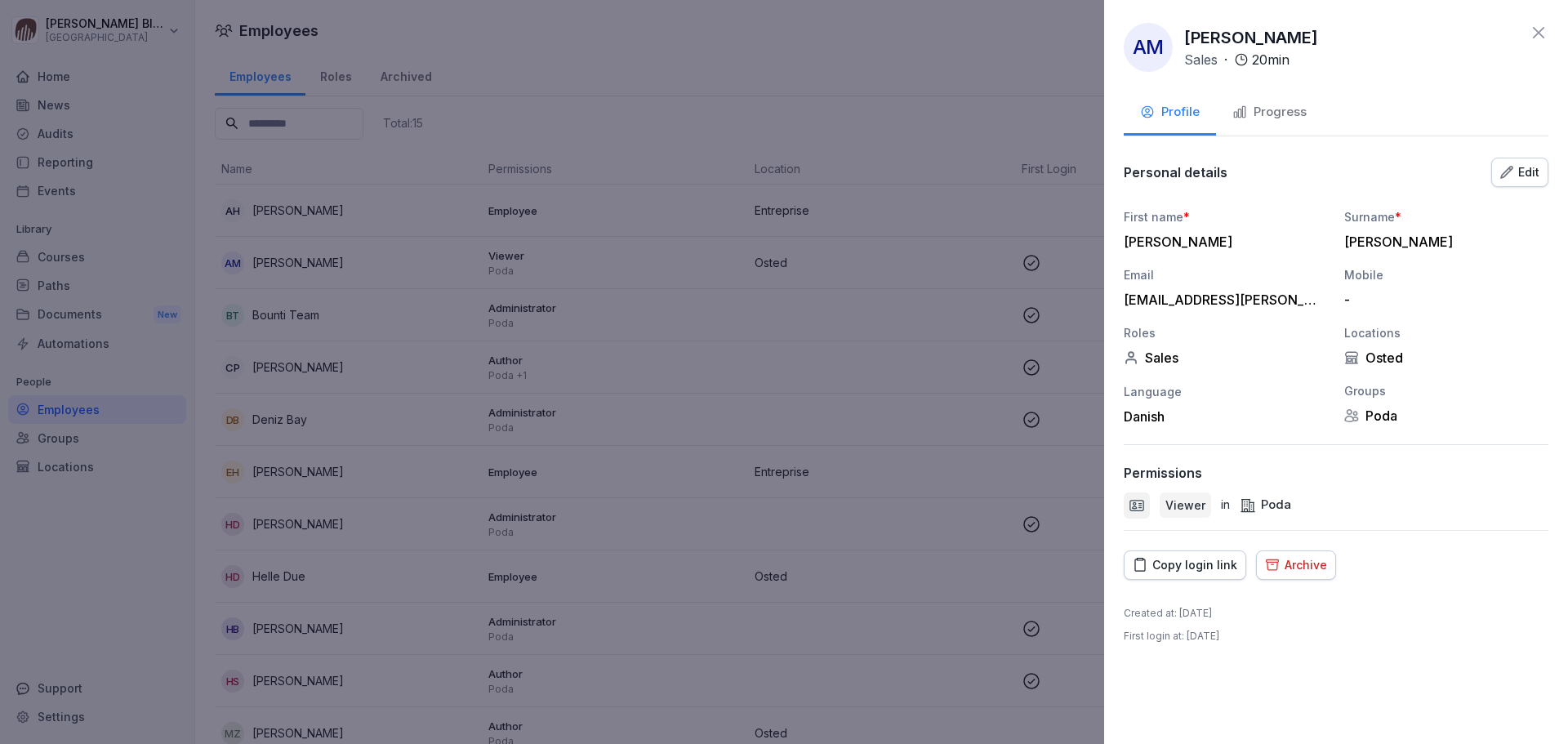
click at [1045, 28] on icon at bounding box center [1538, 32] width 20 height 20
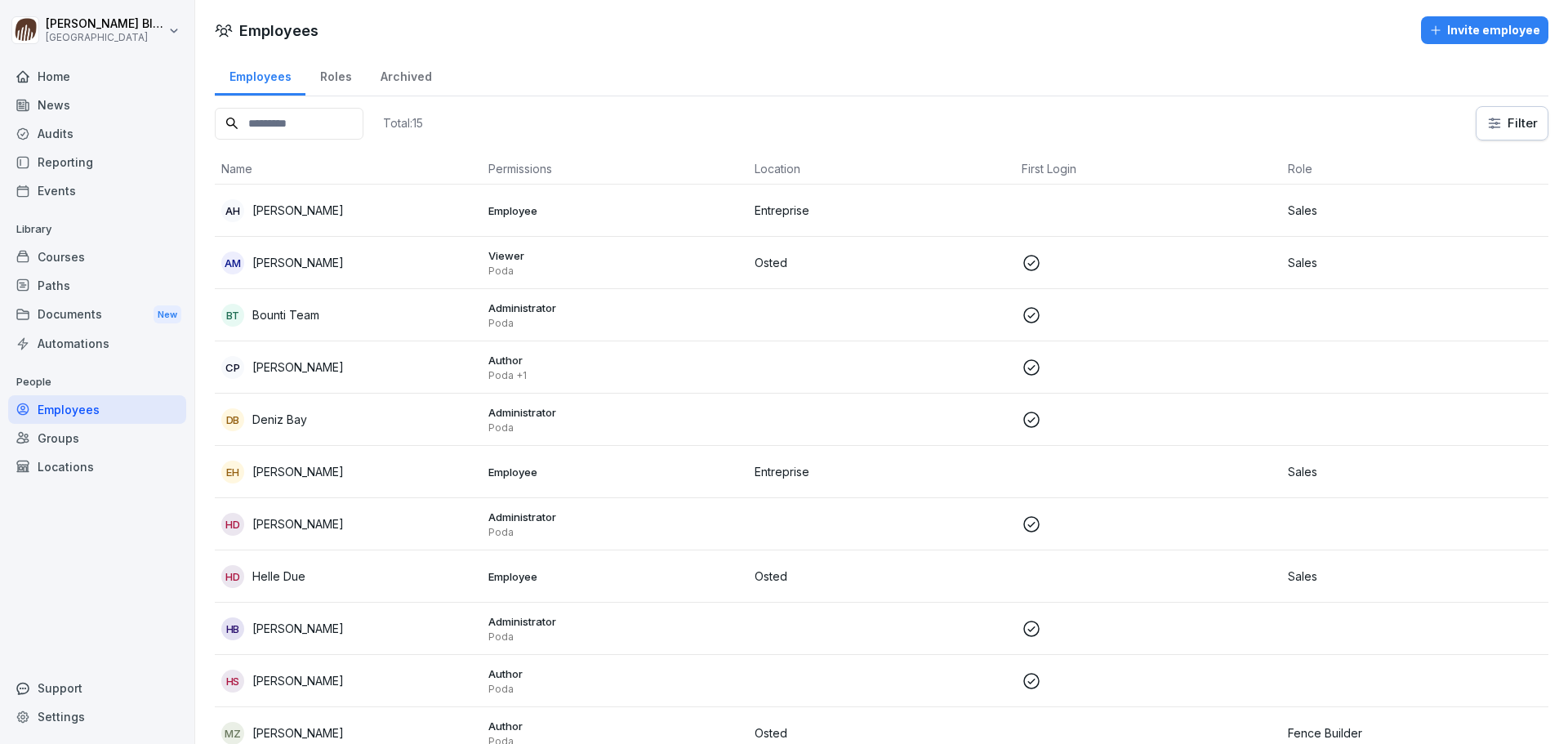
click at [291, 370] on p "[PERSON_NAME]" at bounding box center [297, 367] width 91 height 17
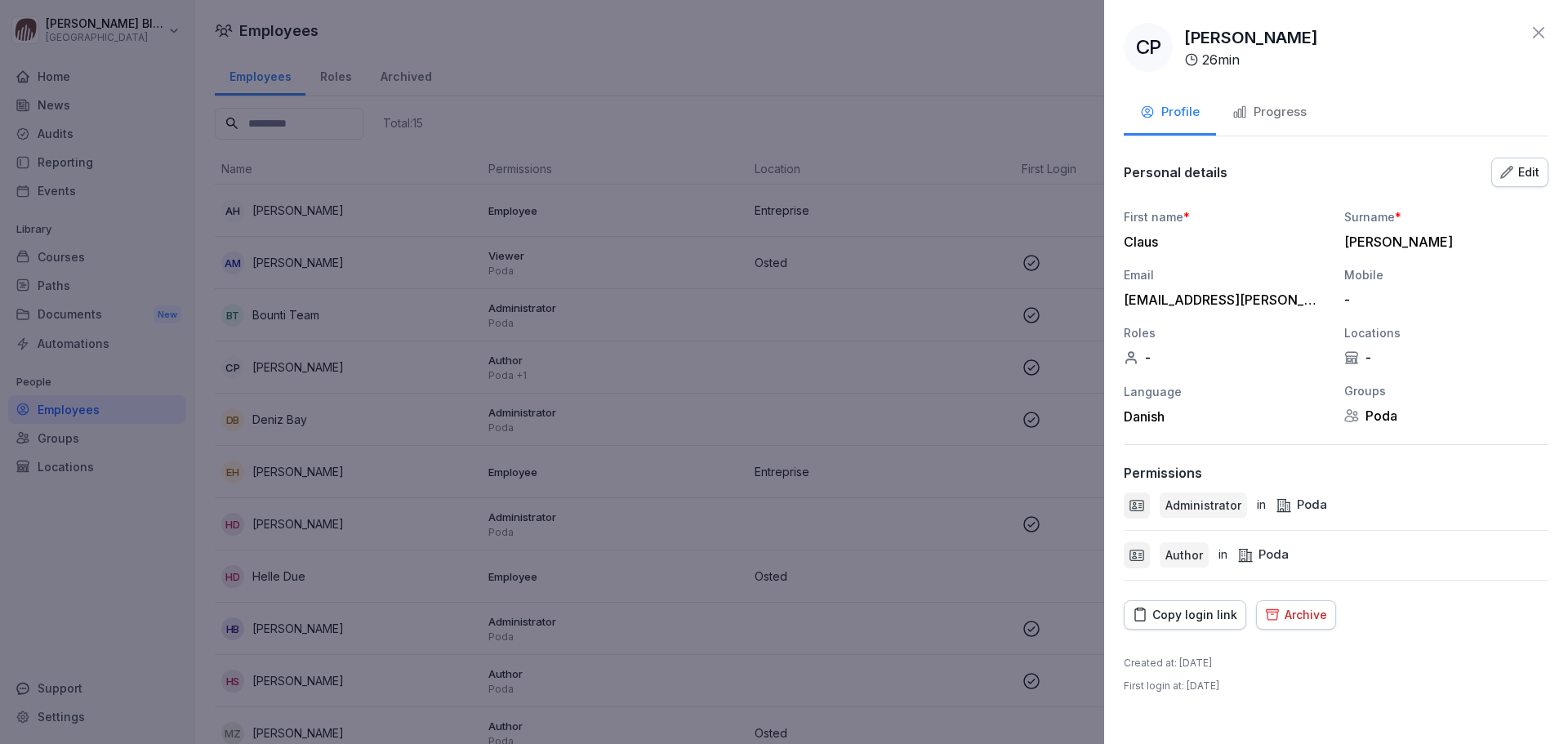
click at [1045, 449] on div "Archive" at bounding box center [1296, 614] width 62 height 18
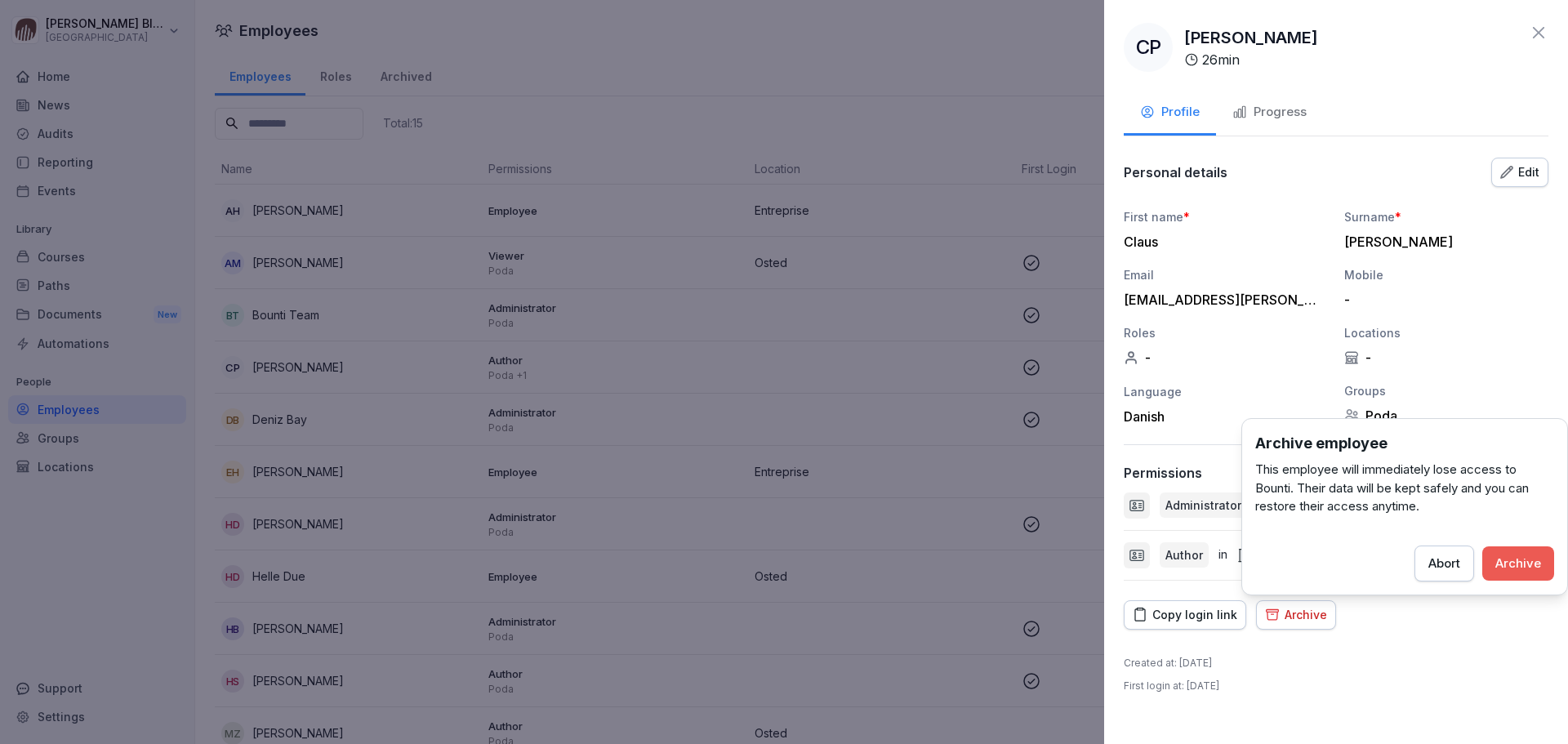
click at [1045, 449] on div "Archive" at bounding box center [1519, 563] width 46 height 18
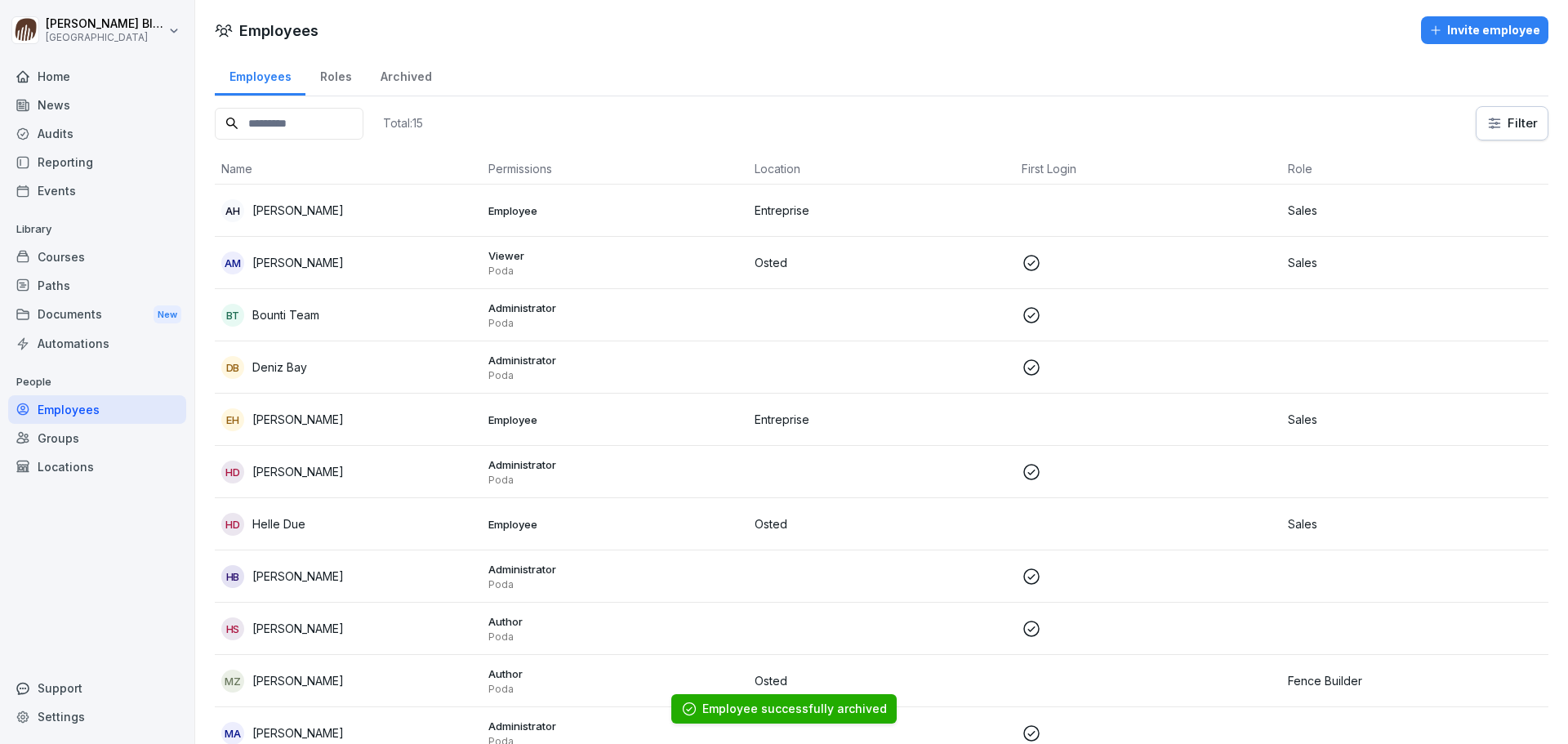
click at [410, 82] on div "Archived" at bounding box center [406, 74] width 80 height 42
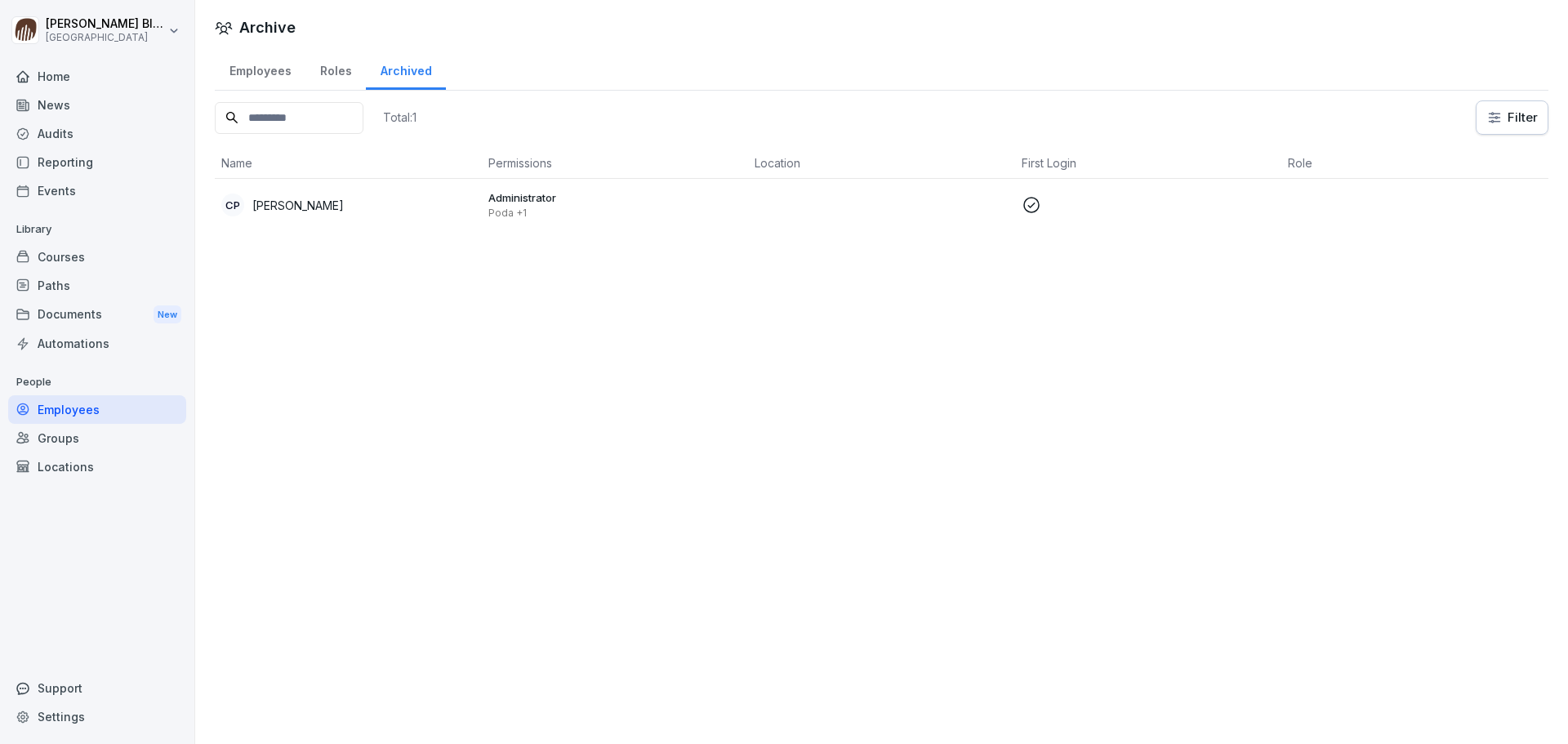
click at [251, 70] on div "Employees" at bounding box center [260, 69] width 90 height 42
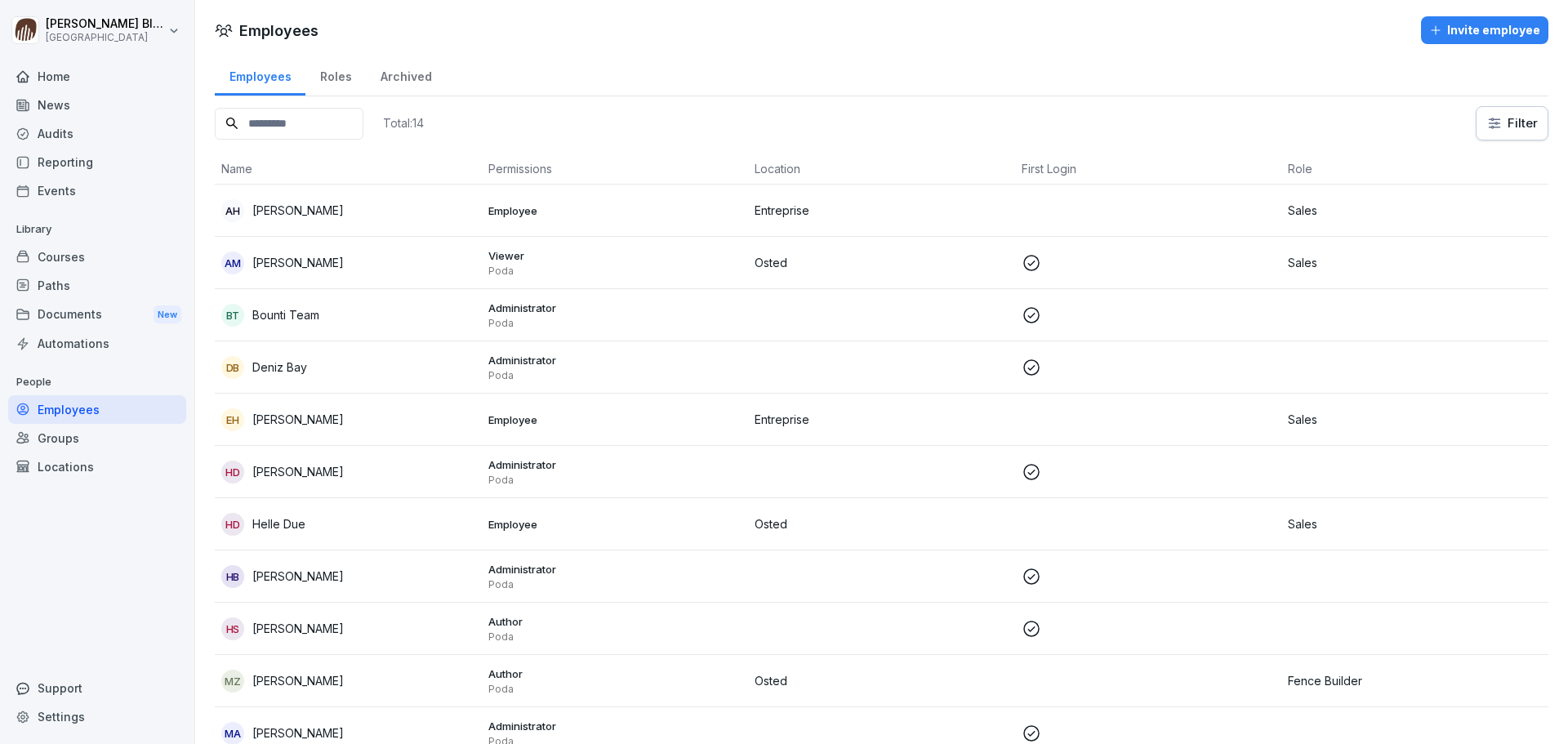
click at [1045, 30] on div "Invite employee" at bounding box center [1484, 30] width 111 height 18
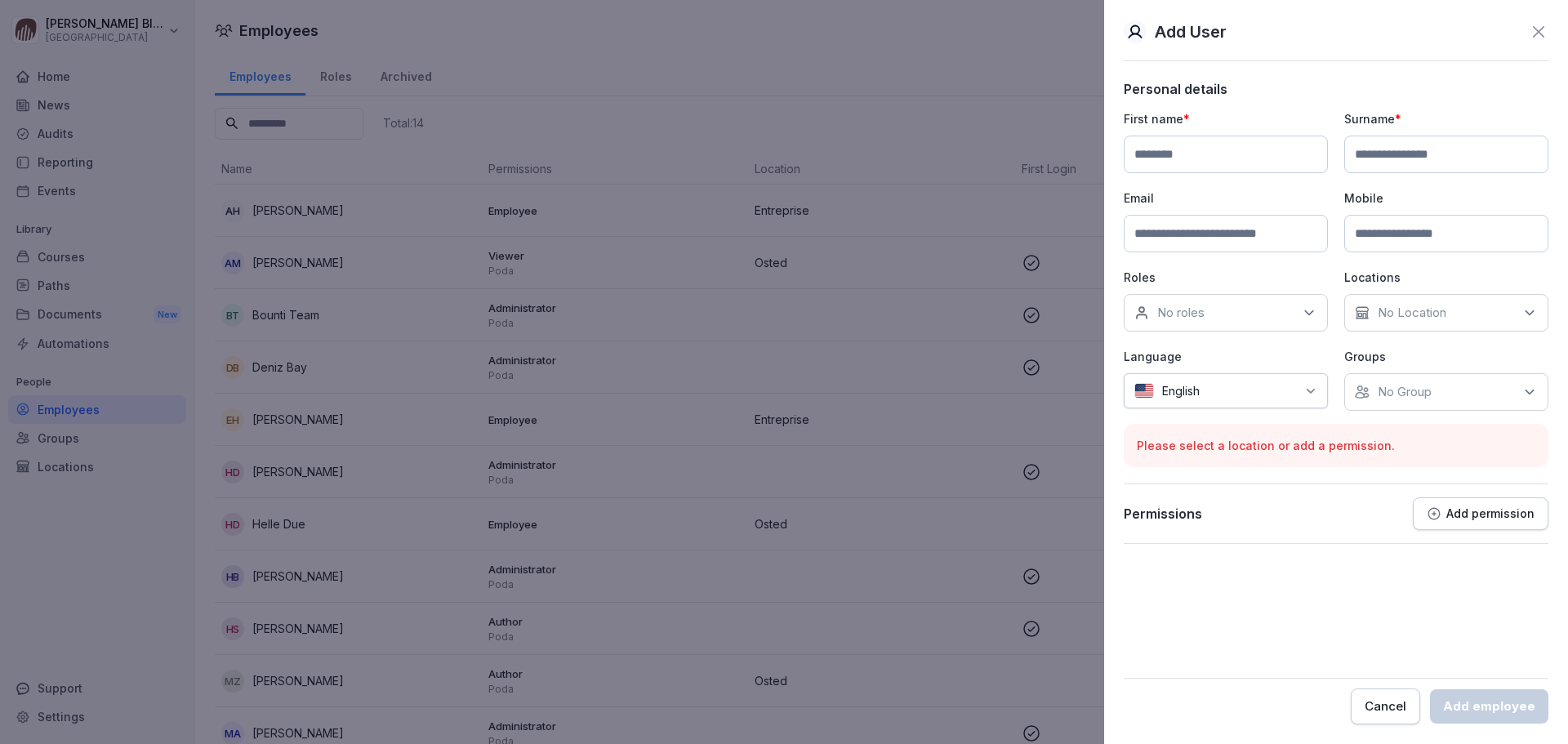
click at [1045, 33] on icon at bounding box center [1538, 32] width 11 height 11
